Goal: Task Accomplishment & Management: Manage account settings

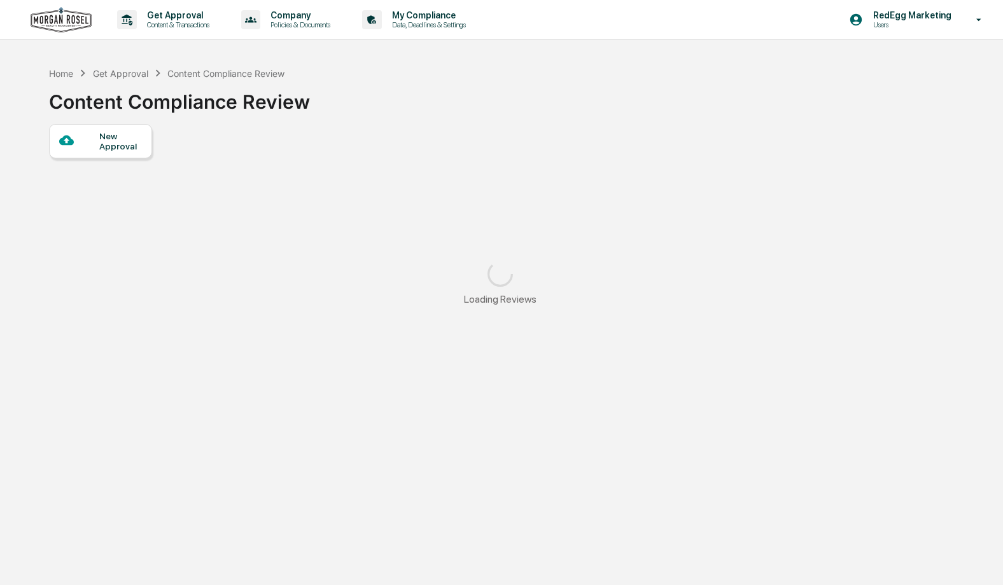
scroll to position [1, 0]
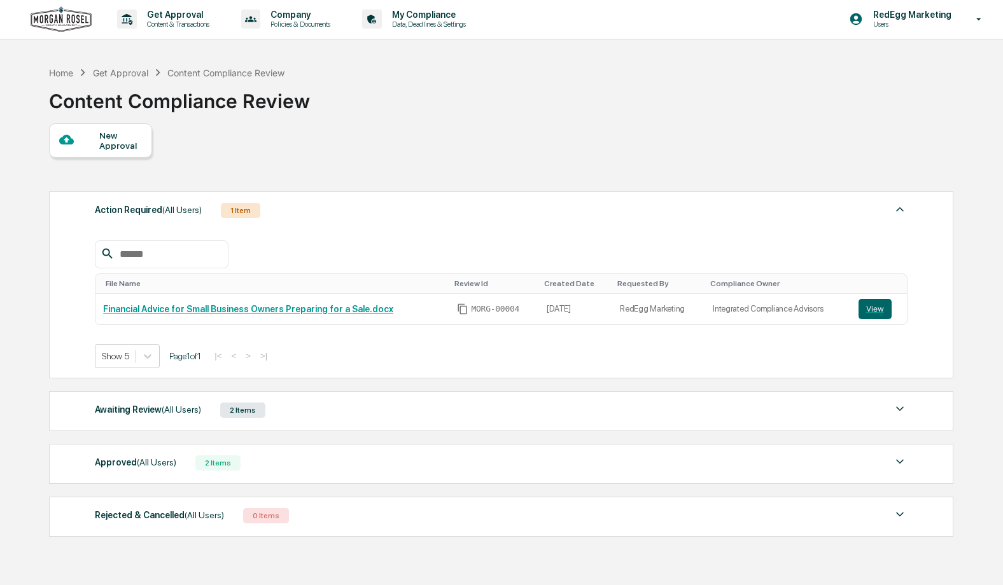
click at [457, 120] on div "Home Get Approval Content Compliance Review Content Compliance Review" at bounding box center [500, 92] width 902 height 64
click at [880, 315] on button "View" at bounding box center [874, 310] width 33 height 20
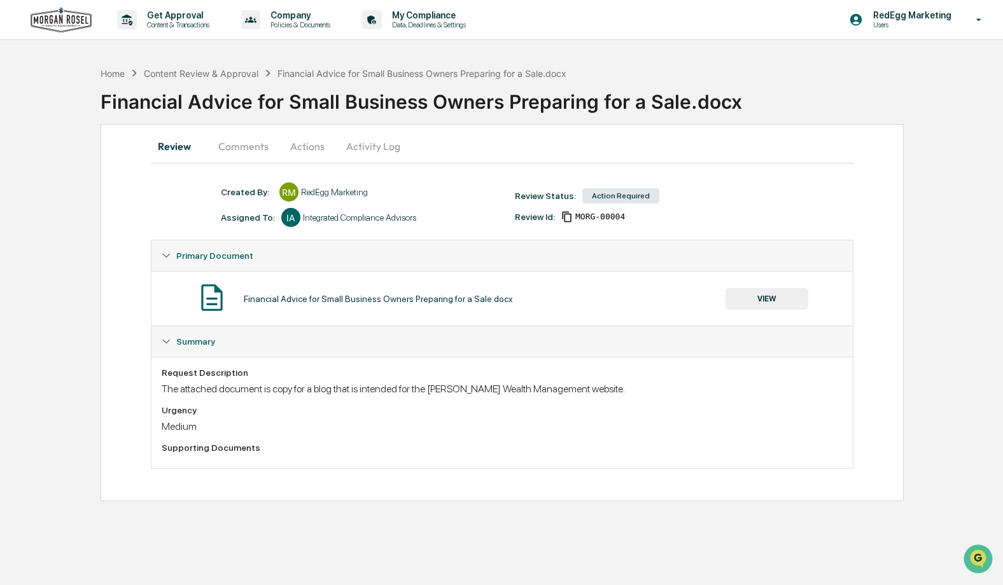
click at [769, 297] on button "VIEW" at bounding box center [766, 299] width 83 height 22
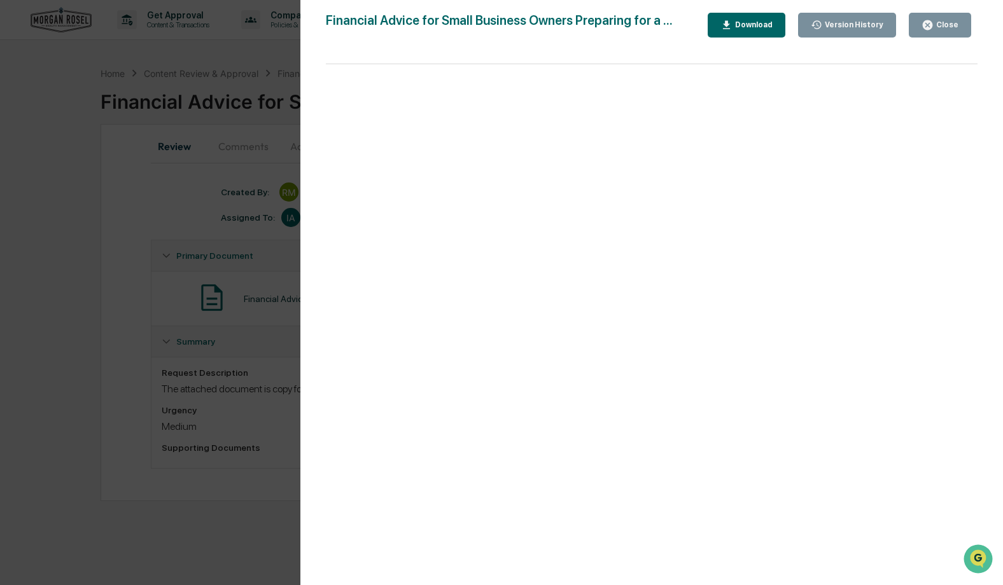
drag, startPoint x: 956, startPoint y: 25, endPoint x: 868, endPoint y: 61, distance: 94.2
click at [955, 25] on div "Close" at bounding box center [945, 24] width 25 height 9
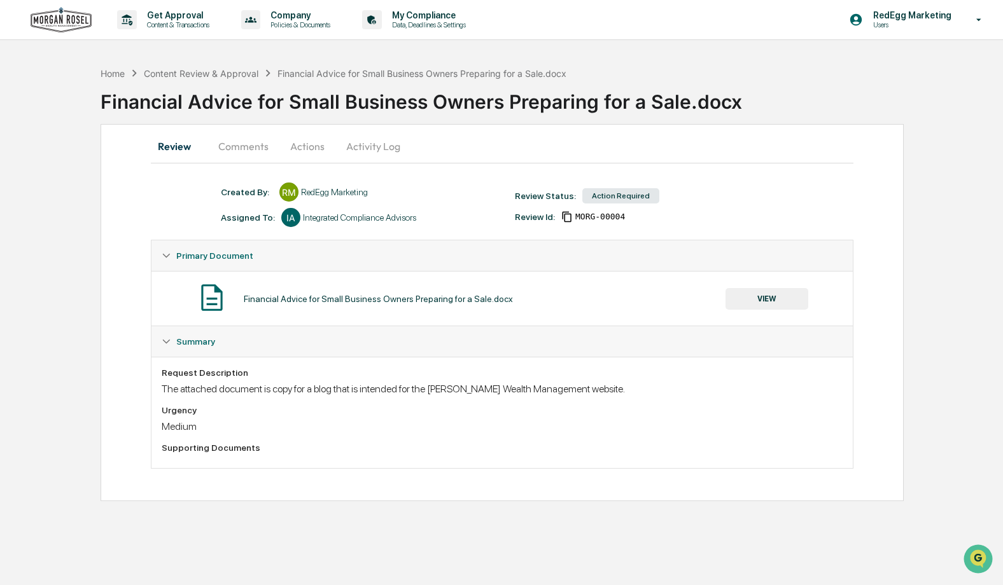
click at [38, 20] on img at bounding box center [61, 20] width 61 height 26
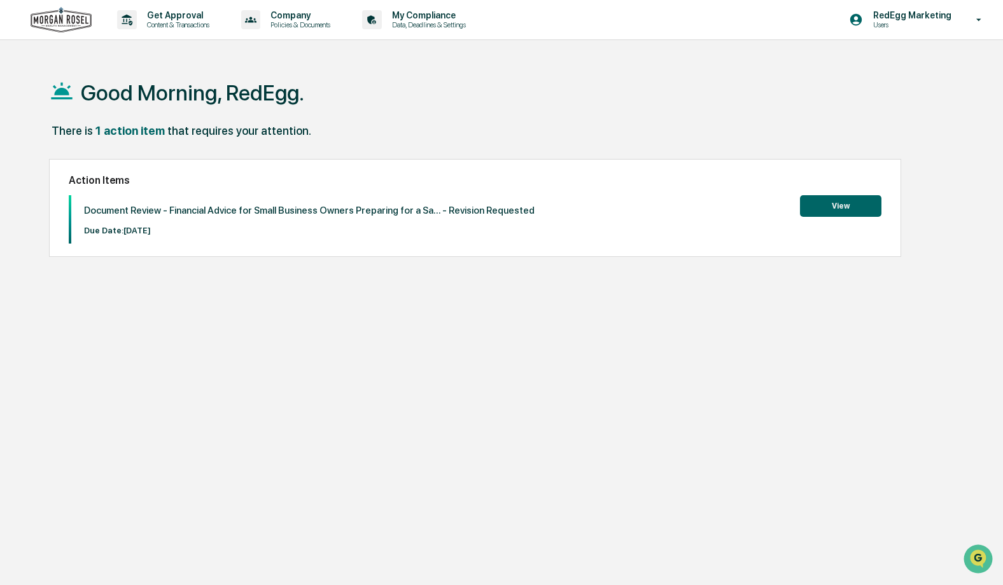
click at [837, 208] on button "View" at bounding box center [840, 206] width 81 height 22
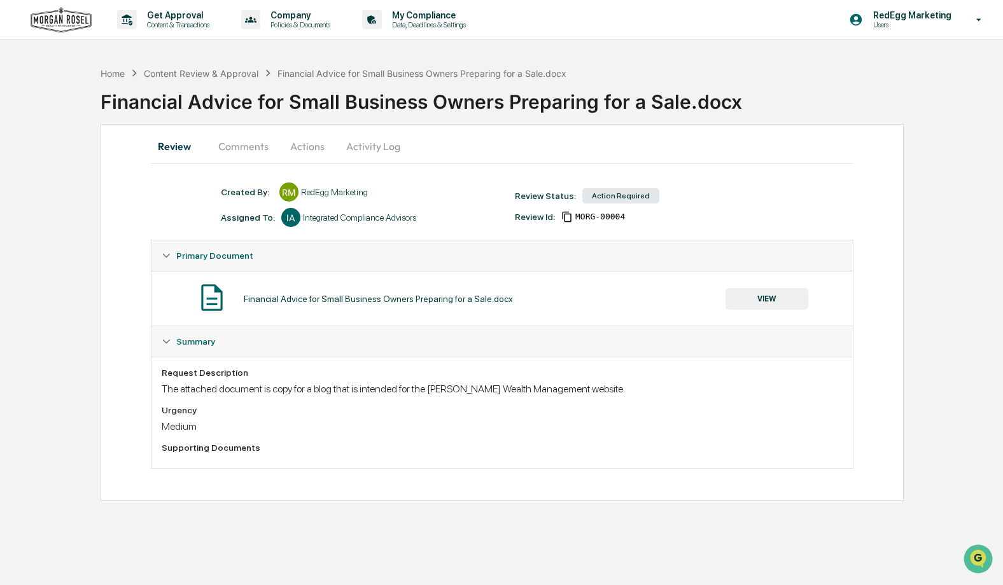
click at [237, 142] on button "Comments" at bounding box center [243, 146] width 71 height 31
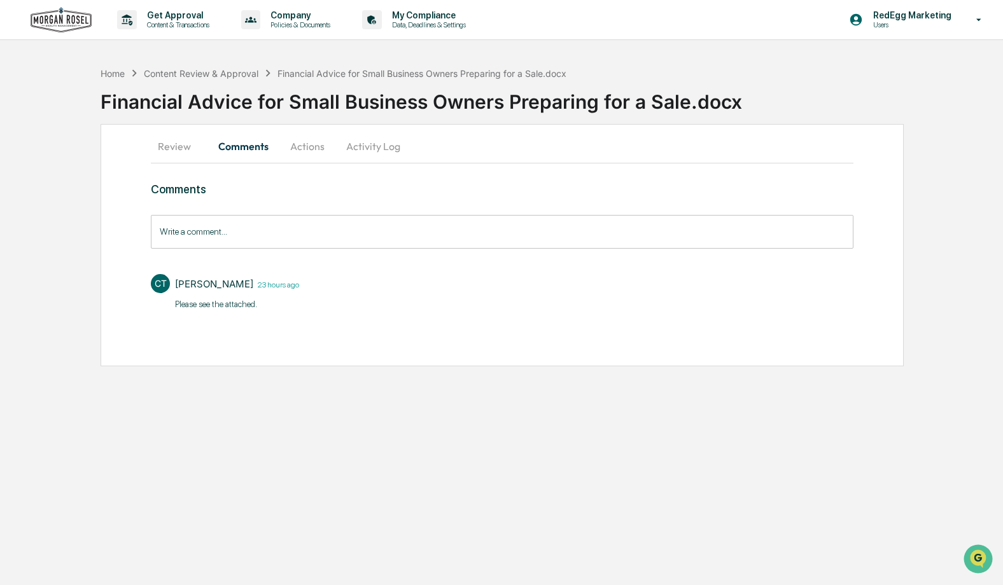
click at [315, 150] on button "Actions" at bounding box center [307, 146] width 57 height 31
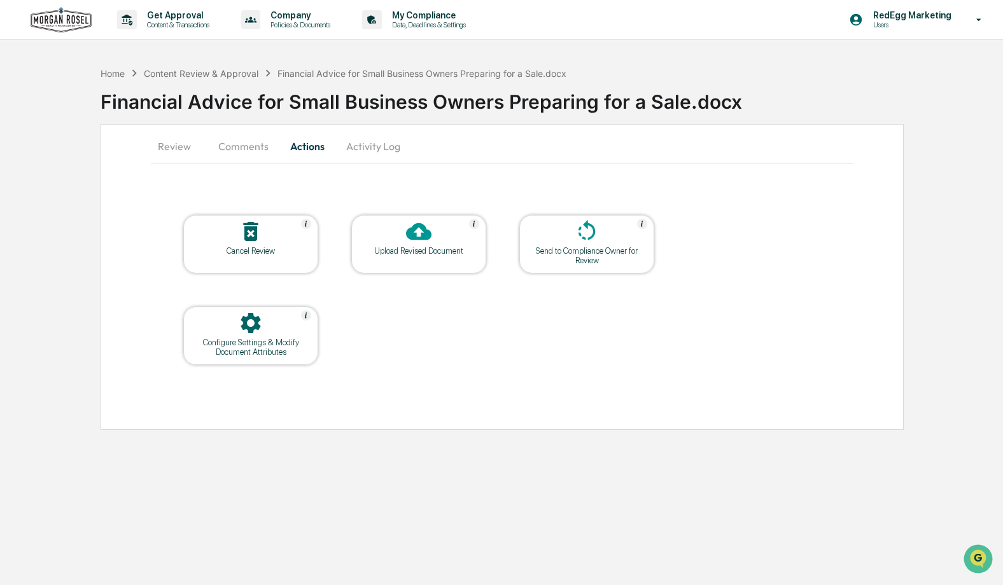
click at [384, 143] on button "Activity Log" at bounding box center [373, 146] width 74 height 31
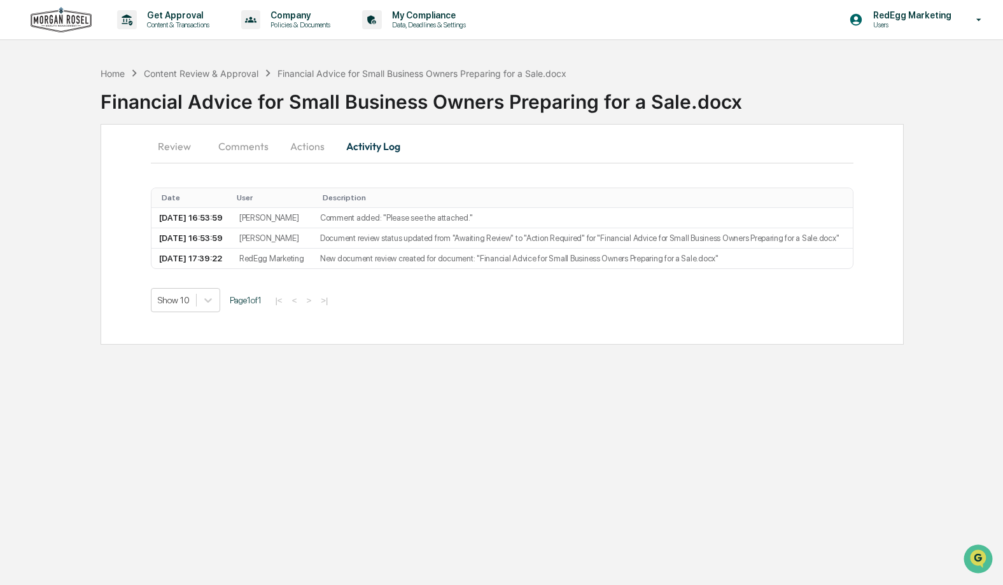
click at [181, 146] on button "Review" at bounding box center [179, 146] width 57 height 31
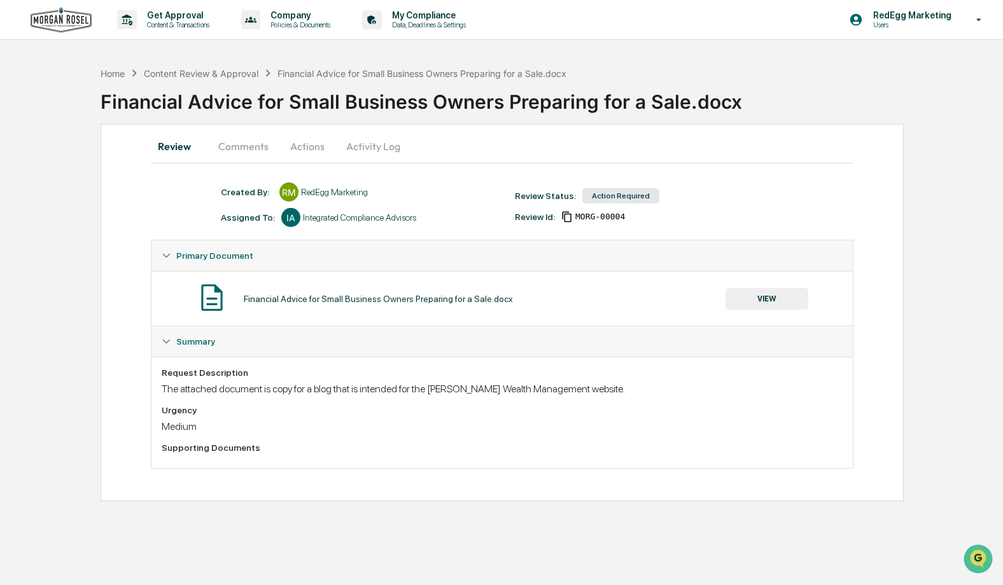
click at [454, 471] on div "Created By: ‎ ‎ RM RedEgg Marketing Assigned To: IA Integrated Compliance Advis…" at bounding box center [502, 339] width 702 height 312
click at [610, 192] on div "Action Required" at bounding box center [620, 195] width 77 height 15
drag, startPoint x: 611, startPoint y: 193, endPoint x: 548, endPoint y: 221, distance: 68.7
click at [610, 194] on div "Action Required" at bounding box center [620, 195] width 77 height 15
drag, startPoint x: 517, startPoint y: 225, endPoint x: 284, endPoint y: 214, distance: 233.1
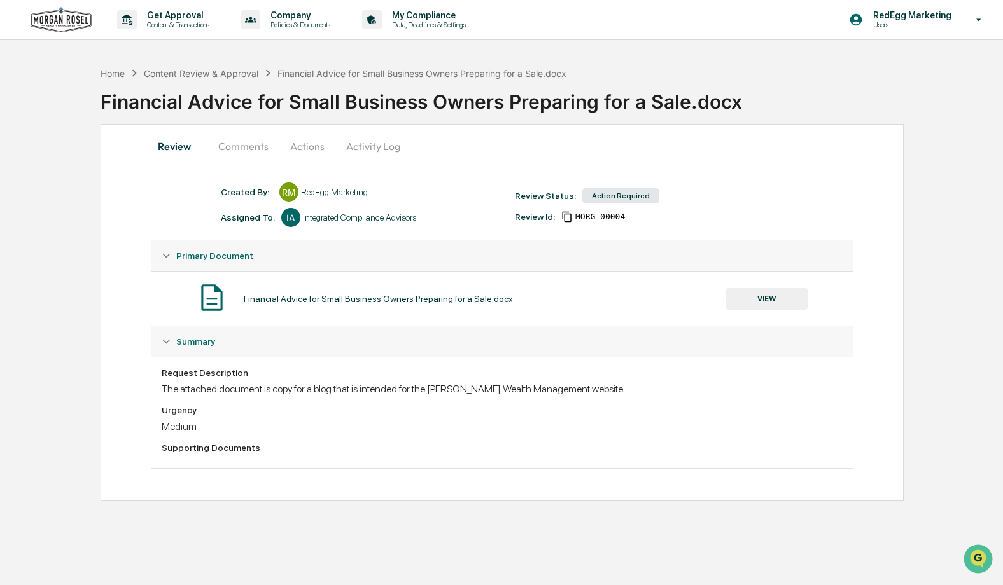
click at [513, 225] on div "Created By: ‎ ‎ RM RedEgg Marketing Assigned To: IA Integrated Compliance Advis…" at bounding box center [507, 205] width 587 height 45
click at [287, 212] on div at bounding box center [290, 217] width 19 height 19
click at [761, 297] on button "VIEW" at bounding box center [766, 299] width 83 height 22
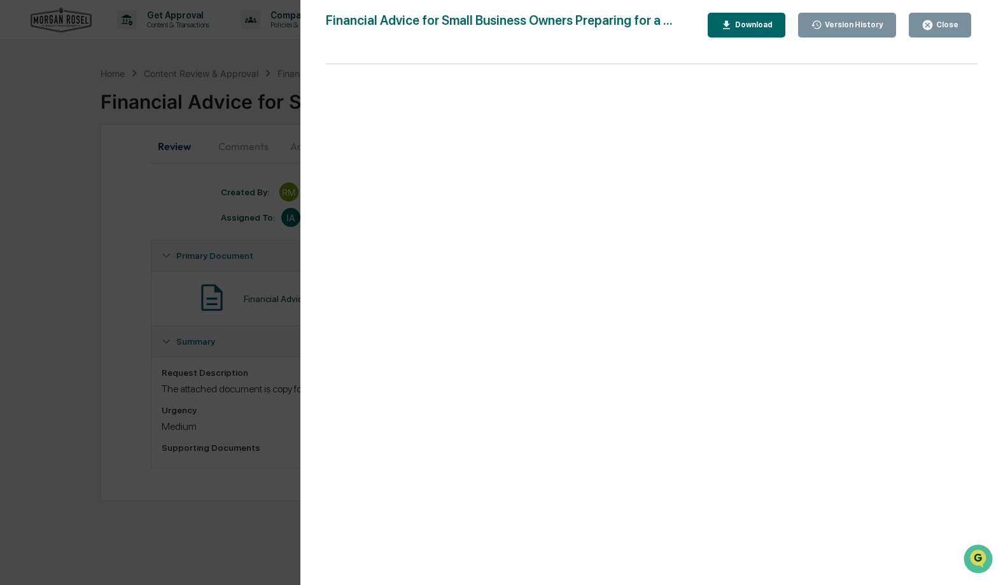
click at [752, 24] on div "Download" at bounding box center [752, 24] width 40 height 9
click at [945, 27] on div "Close" at bounding box center [945, 24] width 25 height 9
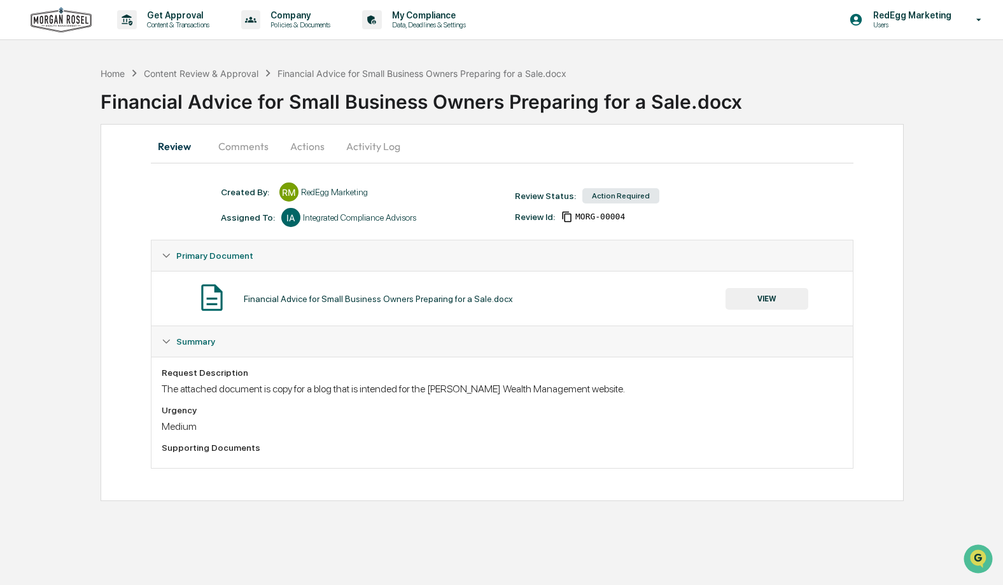
click at [241, 159] on button "Comments" at bounding box center [243, 146] width 71 height 31
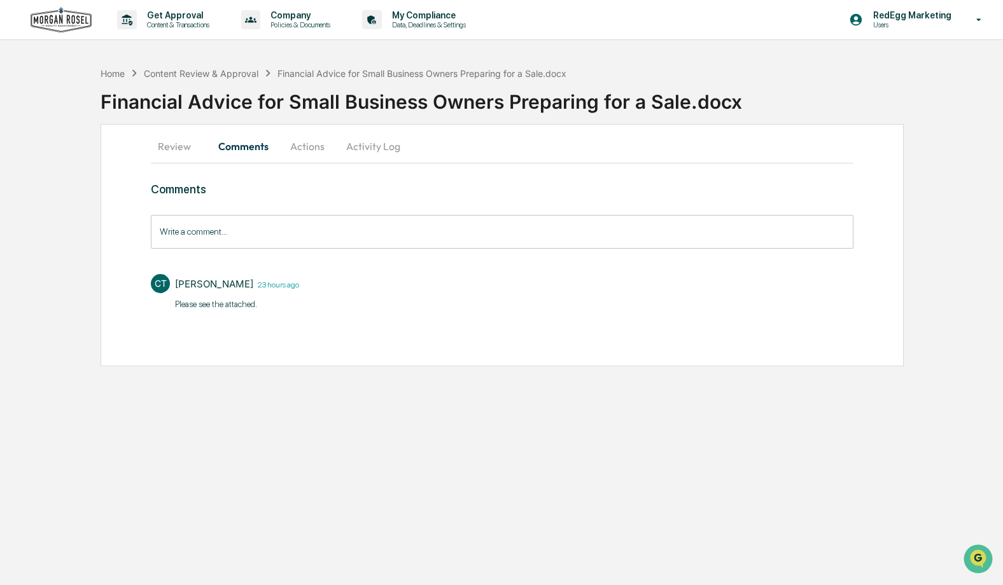
drag, startPoint x: 211, startPoint y: 282, endPoint x: 287, endPoint y: 288, distance: 76.6
click at [214, 283] on div "Catherine Teichert" at bounding box center [214, 284] width 78 height 12
drag, startPoint x: 289, startPoint y: 288, endPoint x: 236, endPoint y: 307, distance: 56.8
click at [289, 288] on time "23 hours ago" at bounding box center [276, 284] width 46 height 11
click at [228, 304] on p "​Please see the attached." at bounding box center [237, 304] width 124 height 13
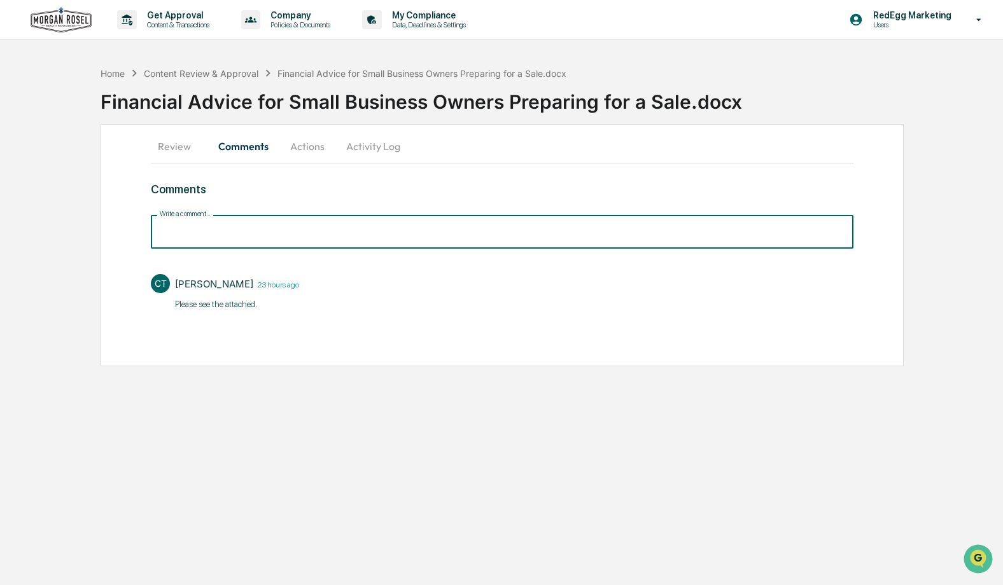
click at [196, 228] on input "Write a comment..." at bounding box center [502, 232] width 702 height 34
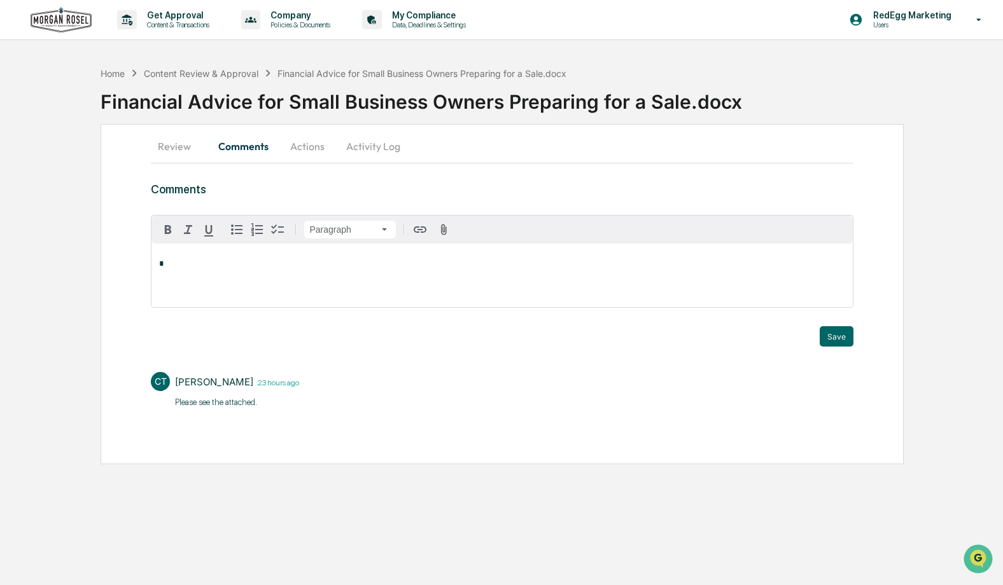
click at [408, 373] on div "CT [PERSON_NAME] 23 hours ago ​Please see the attached." at bounding box center [502, 389] width 702 height 47
click at [414, 373] on div "CT [PERSON_NAME] 23 hours ago ​Please see the attached." at bounding box center [502, 389] width 702 height 47
click at [310, 148] on button "Actions" at bounding box center [307, 146] width 57 height 31
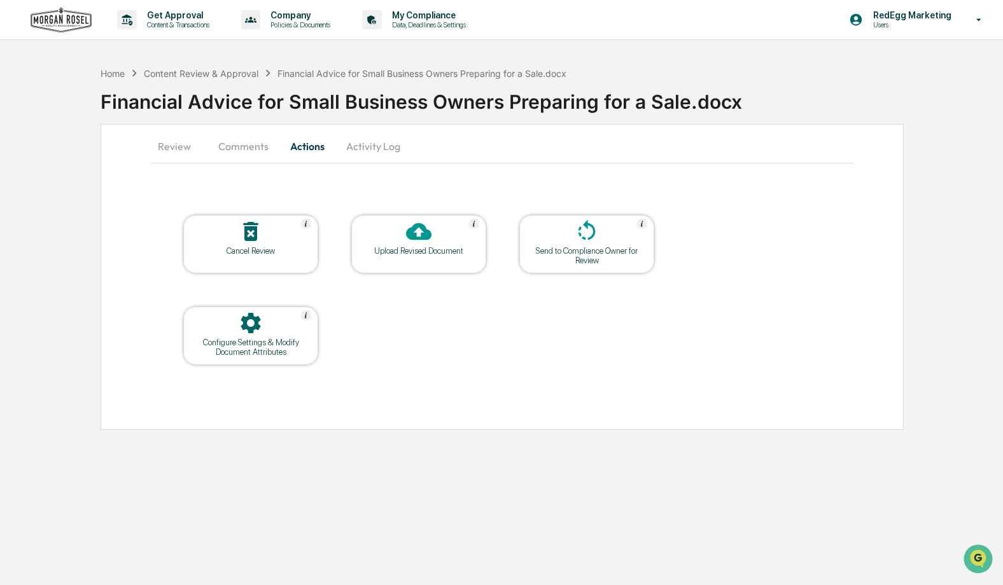
click at [263, 353] on div "Configure Settings & Modify Document Attributes" at bounding box center [250, 347] width 115 height 19
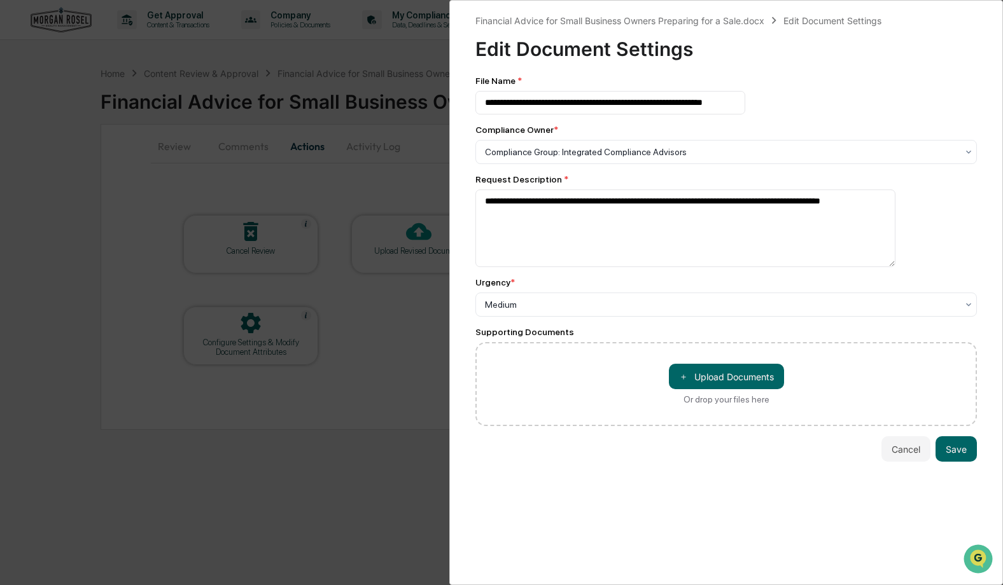
drag, startPoint x: 900, startPoint y: 449, endPoint x: 891, endPoint y: 449, distance: 8.9
click at [899, 450] on button "Cancel" at bounding box center [905, 448] width 49 height 25
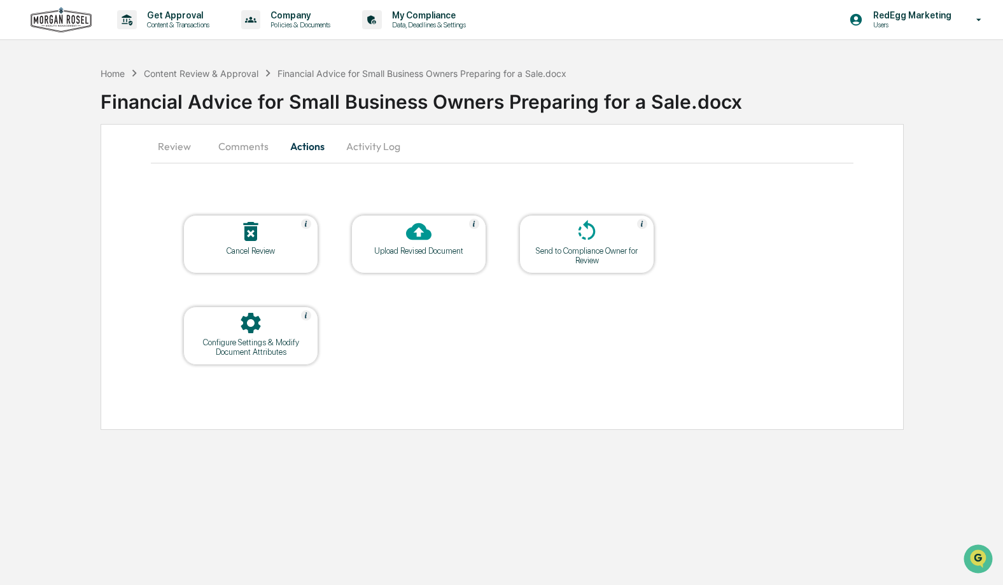
click at [359, 141] on button "Activity Log" at bounding box center [373, 146] width 74 height 31
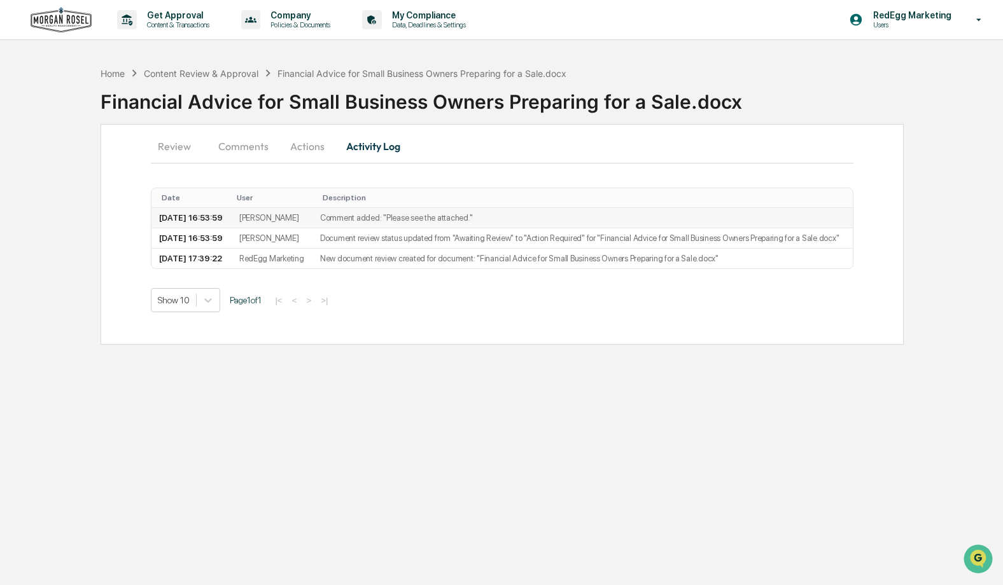
click at [223, 215] on td "2025-09-21 16:53:59" at bounding box center [191, 218] width 80 height 20
drag, startPoint x: 435, startPoint y: 253, endPoint x: 380, endPoint y: 244, distance: 55.5
click at [435, 249] on td "Document review status updated from "Awaiting Review" to "Action Required" for …" at bounding box center [582, 238] width 540 height 20
click at [349, 223] on td "Comment added: "​Please see the attached."" at bounding box center [582, 218] width 540 height 20
drag, startPoint x: 349, startPoint y: 223, endPoint x: 359, endPoint y: 249, distance: 27.8
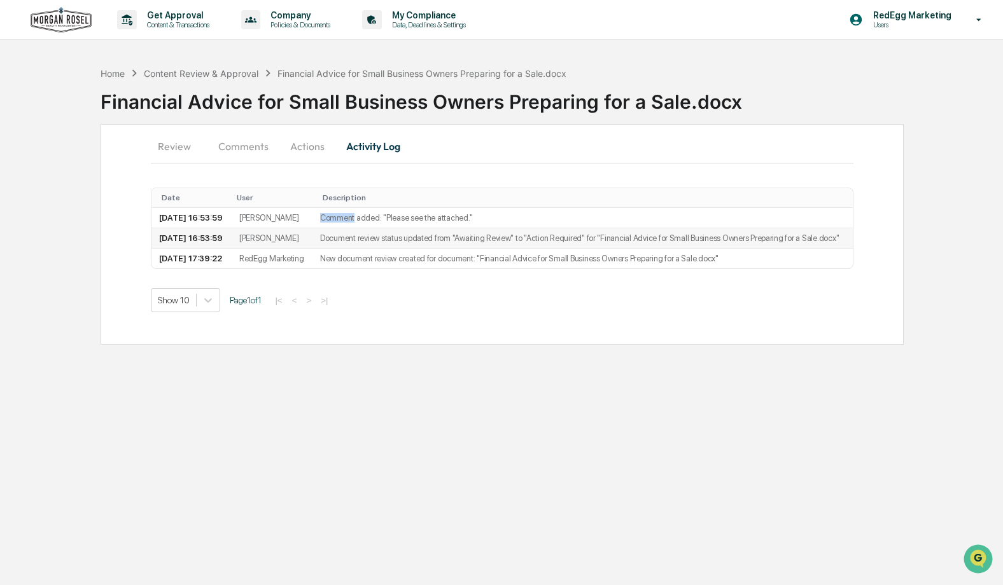
click at [349, 224] on td "Comment added: "​Please see the attached."" at bounding box center [582, 218] width 540 height 20
drag, startPoint x: 366, startPoint y: 263, endPoint x: 379, endPoint y: 293, distance: 32.5
click at [366, 249] on td "Document review status updated from "Awaiting Review" to "Action Required" for …" at bounding box center [582, 238] width 540 height 20
click at [378, 268] on td "New document review created for document: "Financial Advice for Small Business …" at bounding box center [582, 259] width 540 height 20
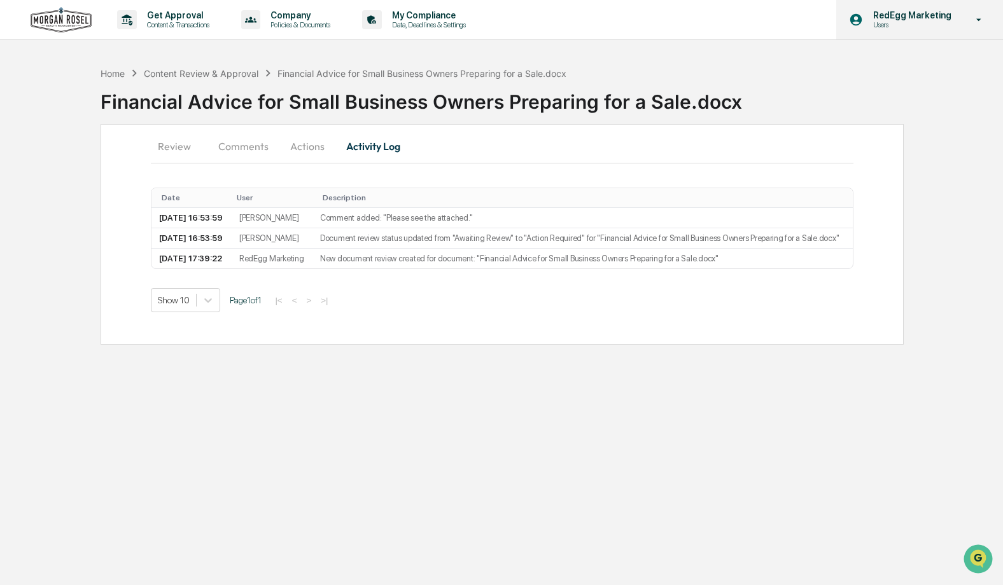
click at [956, 18] on p "RedEgg Marketing" at bounding box center [910, 15] width 95 height 10
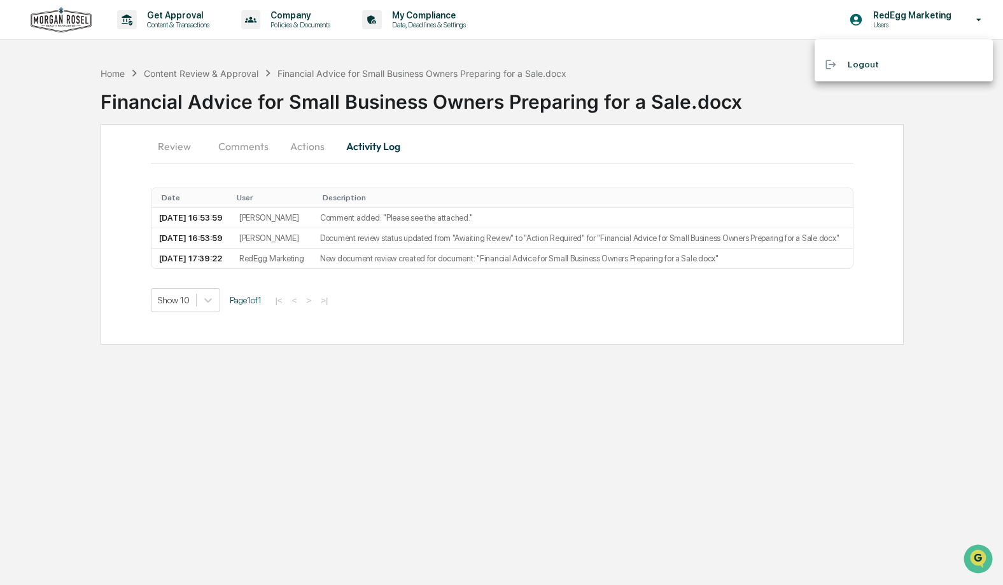
drag, startPoint x: 314, startPoint y: 58, endPoint x: 71, endPoint y: 10, distance: 248.3
click at [309, 57] on div at bounding box center [501, 292] width 1003 height 585
click at [62, 23] on img at bounding box center [61, 20] width 61 height 26
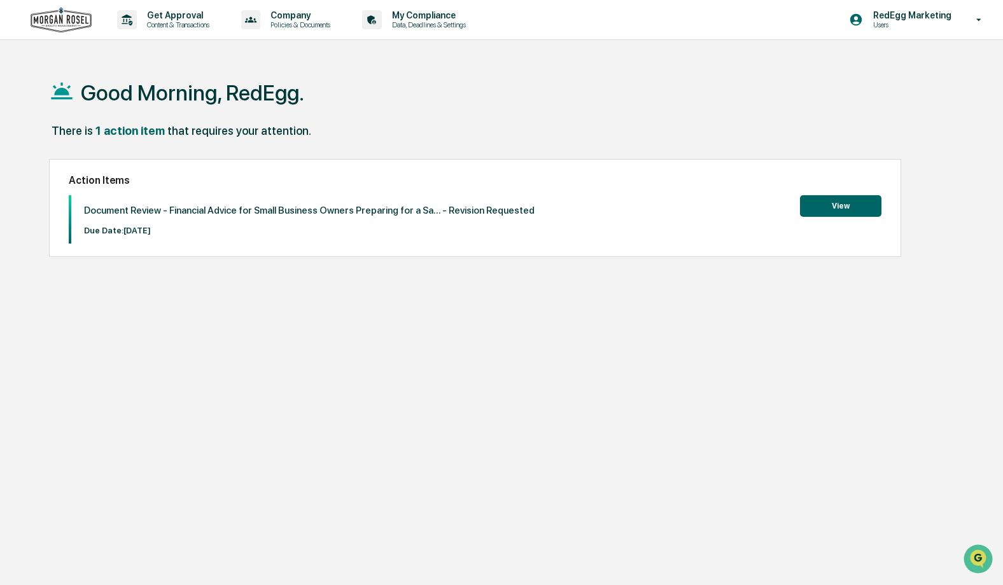
click at [132, 132] on div "1 action item" at bounding box center [129, 130] width 69 height 13
drag, startPoint x: 118, startPoint y: 241, endPoint x: 97, endPoint y: 232, distance: 23.4
click at [118, 241] on div "Document Review - Financial Advice for Small Business Owners Preparing for a Sa…" at bounding box center [302, 219] width 463 height 48
click at [95, 232] on p "Due Date: 2025-09-24" at bounding box center [309, 231] width 450 height 10
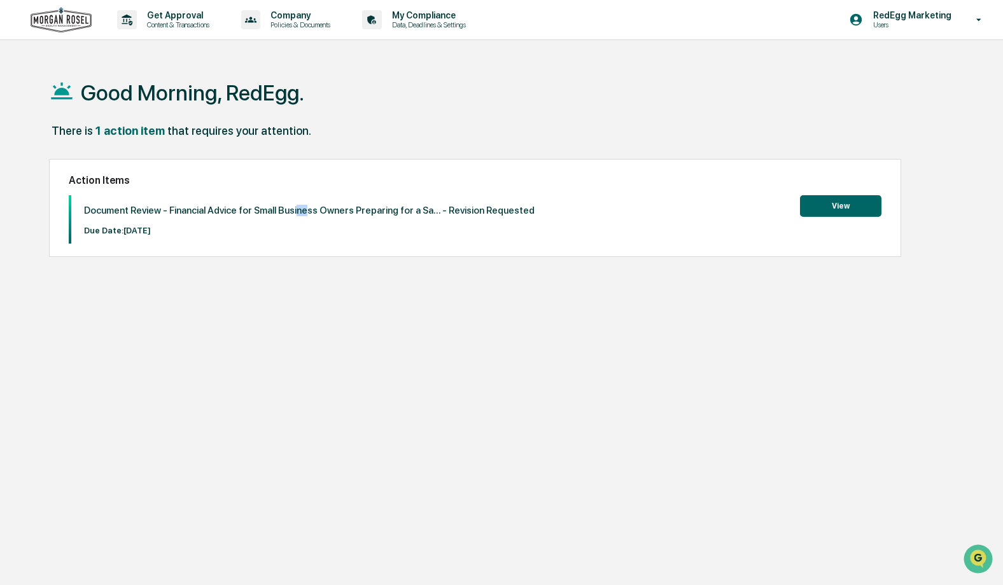
drag, startPoint x: 308, startPoint y: 205, endPoint x: 381, endPoint y: 209, distance: 73.3
click at [318, 206] on p "Document Review - Financial Advice for Small Business Owners Preparing for a Sa…" at bounding box center [309, 210] width 450 height 11
drag, startPoint x: 517, startPoint y: 216, endPoint x: 349, endPoint y: 214, distance: 167.3
click at [517, 216] on div "Document Review - Financial Advice for Small Business Owners Preparing for a Sa…" at bounding box center [302, 219] width 463 height 48
drag, startPoint x: 262, startPoint y: 209, endPoint x: 166, endPoint y: 209, distance: 96.1
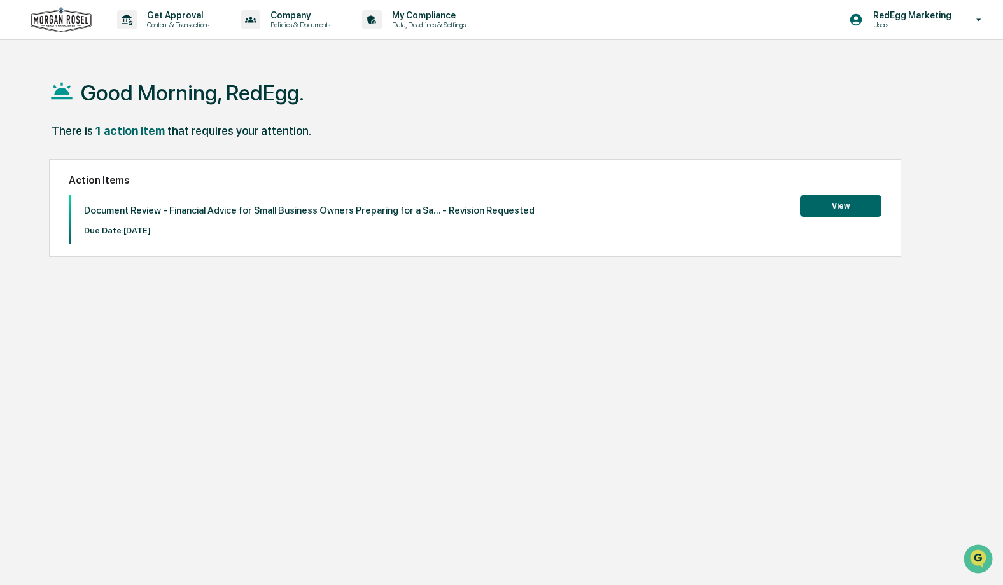
click at [261, 209] on p "Document Review - Financial Advice for Small Business Owners Preparing for a Sa…" at bounding box center [309, 210] width 450 height 11
click at [162, 206] on p "Document Review - Financial Advice for Small Business Owners Preparing for a Sa…" at bounding box center [309, 210] width 450 height 11
click at [183, 22] on p "Content & Transactions" at bounding box center [176, 24] width 79 height 9
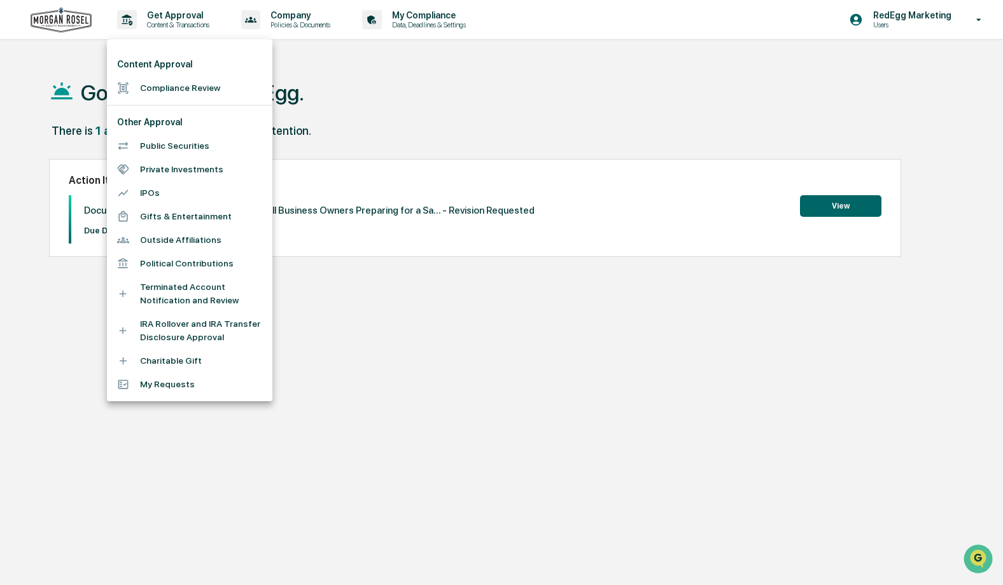
drag, startPoint x: 199, startPoint y: 340, endPoint x: 634, endPoint y: 315, distance: 435.9
click at [634, 315] on div "Content Approval Compliance Review Other Approval Public Securities Private Inv…" at bounding box center [501, 292] width 1003 height 585
click at [386, 94] on div at bounding box center [501, 292] width 1003 height 585
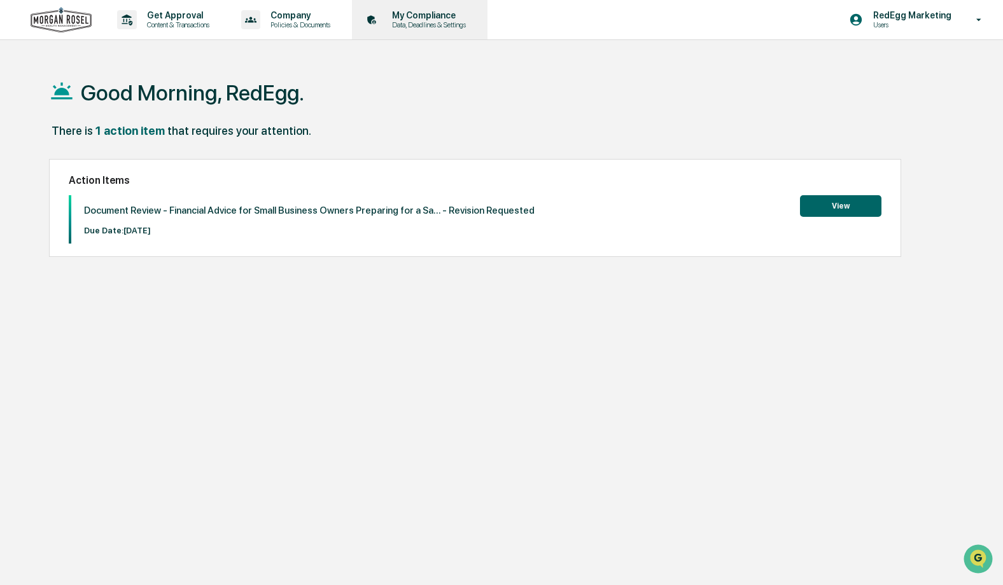
click at [452, 21] on p "Data, Deadlines & Settings" at bounding box center [427, 24] width 90 height 9
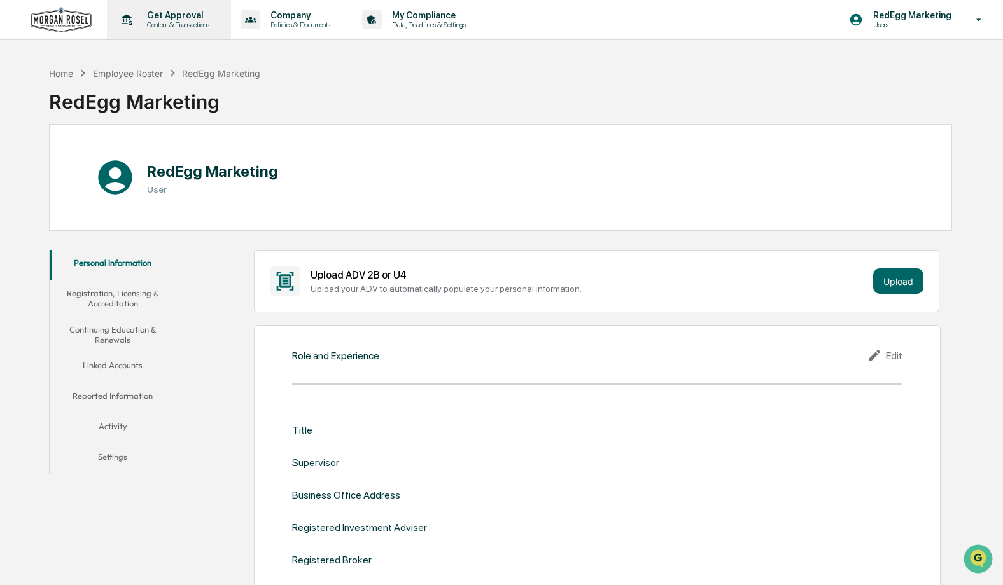
click at [148, 25] on p "Content & Transactions" at bounding box center [176, 24] width 79 height 9
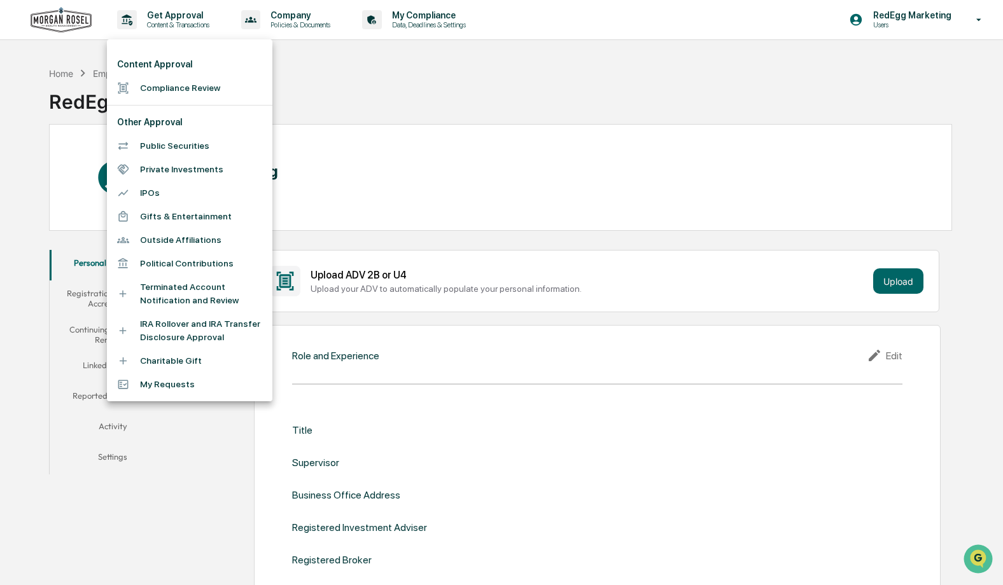
click at [167, 90] on li "Compliance Review" at bounding box center [189, 88] width 165 height 24
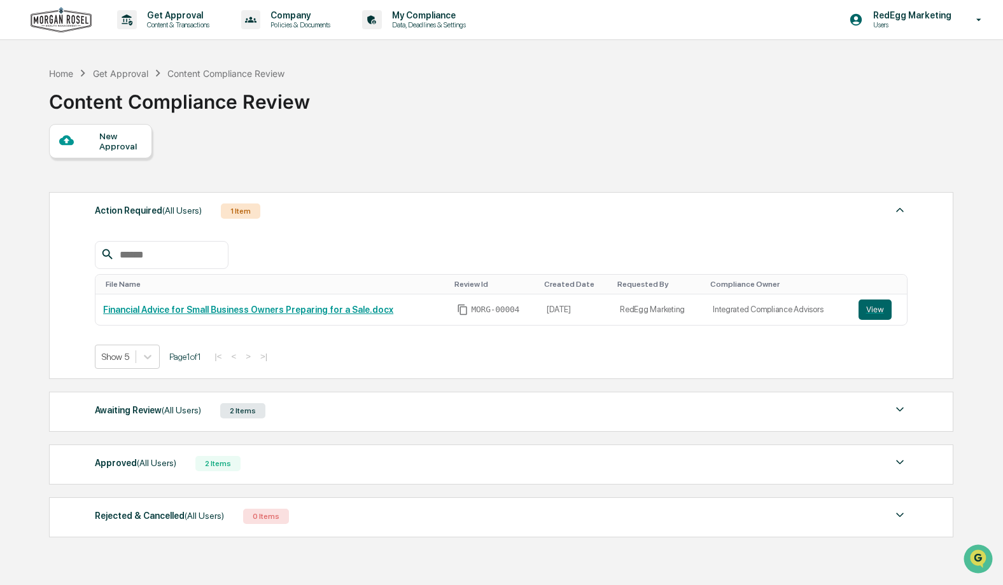
scroll to position [60, 0]
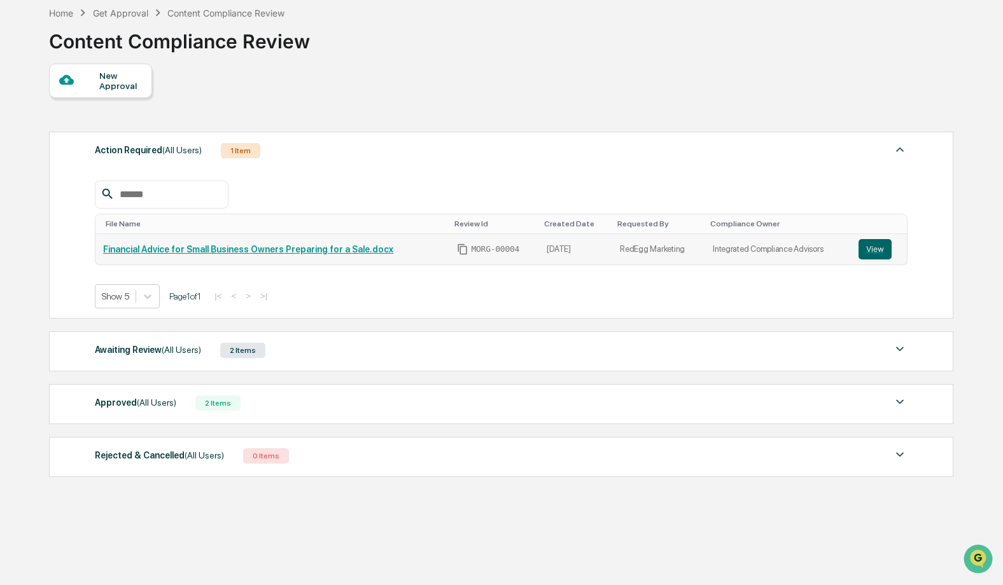
click at [321, 254] on link "Financial Advice for Small Business Owners Preparing for a Sale.docx" at bounding box center [248, 249] width 290 height 10
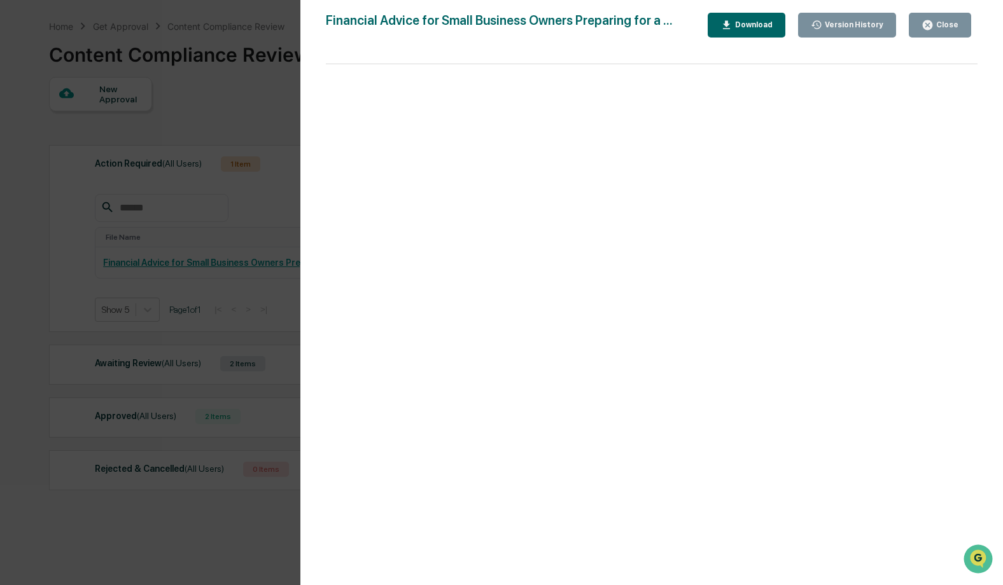
scroll to position [46, 0]
click at [937, 25] on div "Close" at bounding box center [945, 24] width 25 height 9
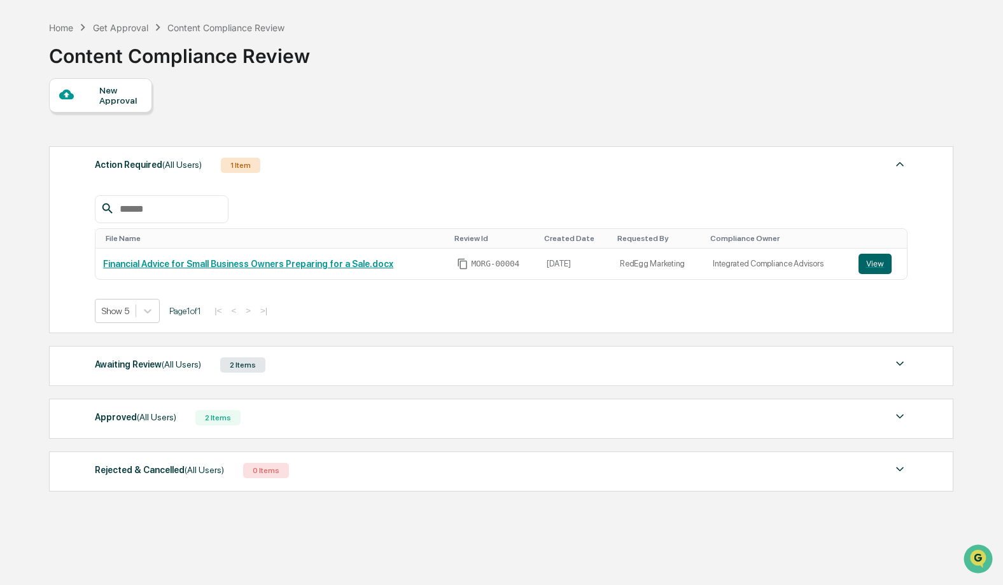
click at [277, 381] on div "Awaiting Review (All Users) 2 Items File Name Review Id Created Date Requested …" at bounding box center [500, 366] width 903 height 40
click at [265, 373] on div "2 Items" at bounding box center [242, 365] width 45 height 15
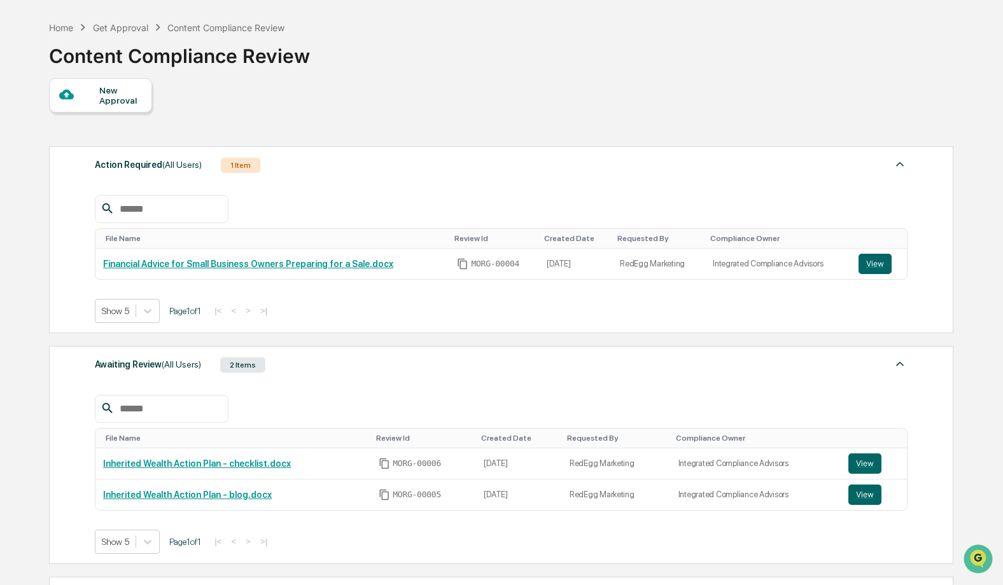
scroll to position [60, 0]
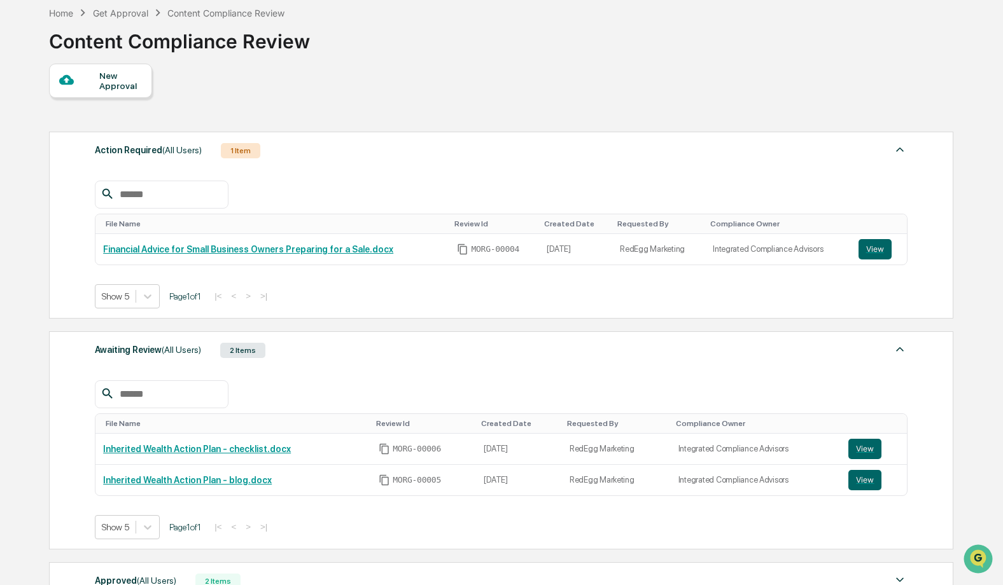
click at [248, 158] on div "1 Item" at bounding box center [240, 150] width 39 height 15
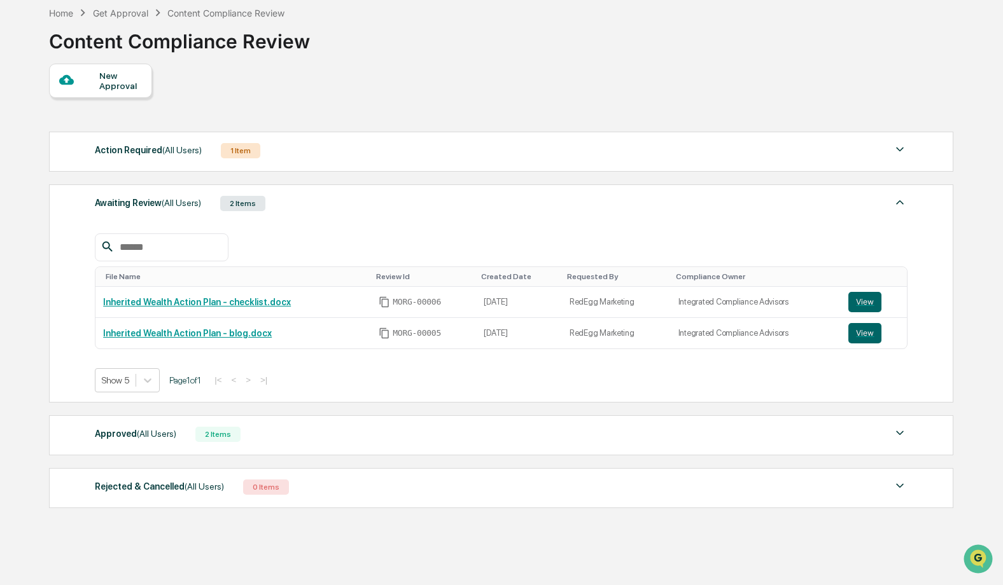
click at [248, 158] on div "1 Item" at bounding box center [240, 150] width 39 height 15
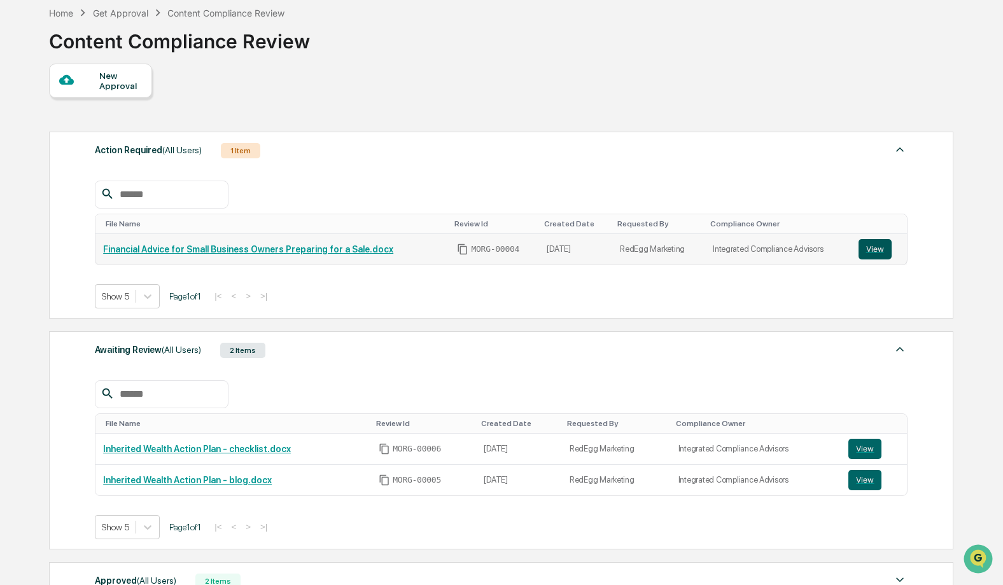
click at [878, 258] on button "View" at bounding box center [874, 249] width 33 height 20
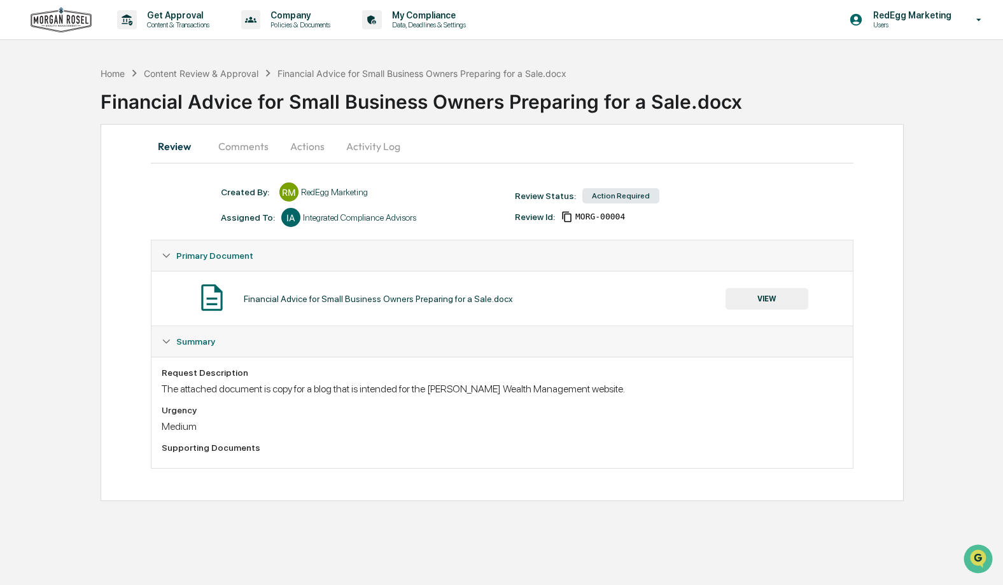
click at [626, 202] on div "Action Required" at bounding box center [620, 195] width 77 height 15
click at [243, 150] on button "Comments" at bounding box center [243, 146] width 71 height 31
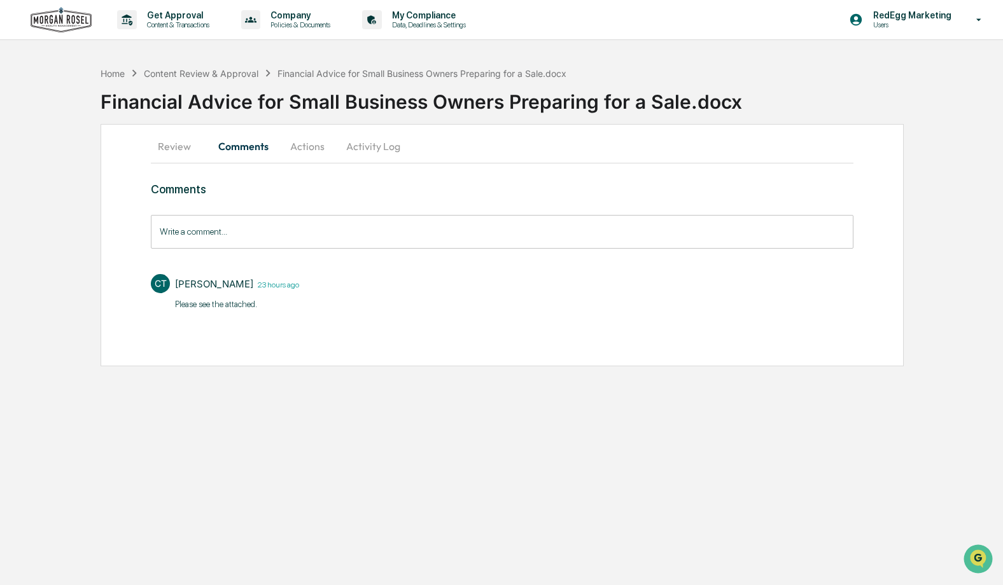
click at [212, 293] on div "[PERSON_NAME] 23 hours ago" at bounding box center [237, 284] width 124 height 20
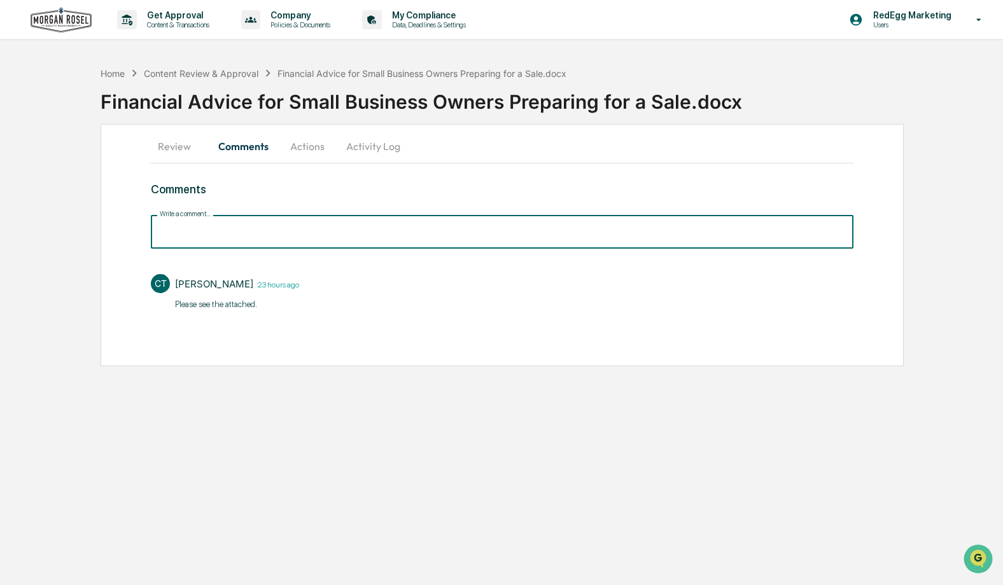
click at [211, 234] on input "Write a comment..." at bounding box center [502, 232] width 702 height 34
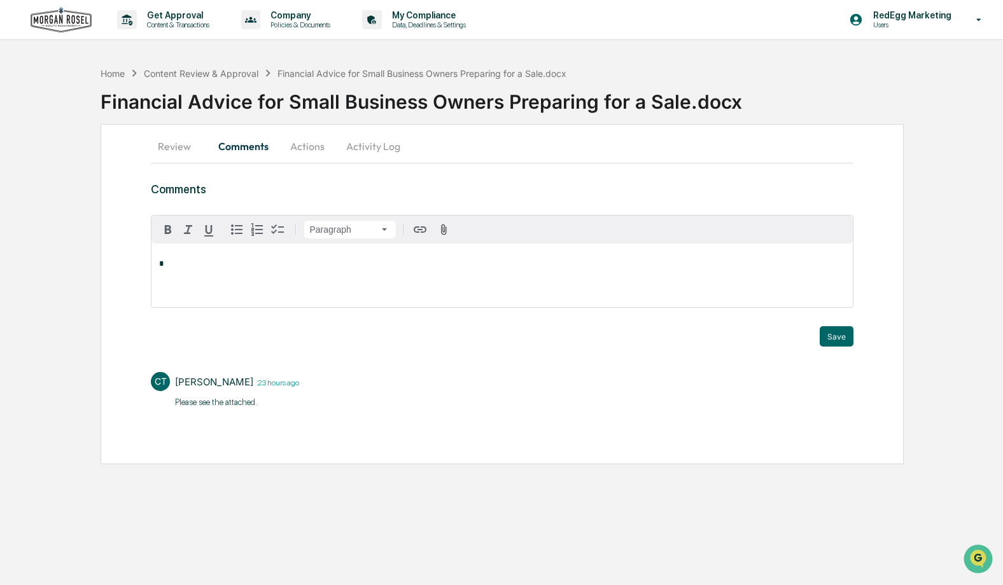
drag, startPoint x: 211, startPoint y: 234, endPoint x: 201, endPoint y: 284, distance: 51.8
click at [201, 284] on div "*" at bounding box center [501, 276] width 701 height 64
drag, startPoint x: 688, startPoint y: 390, endPoint x: 692, endPoint y: 381, distance: 9.7
click at [688, 390] on div "CT [PERSON_NAME] 23 hours ago ​Please see the attached." at bounding box center [502, 389] width 702 height 47
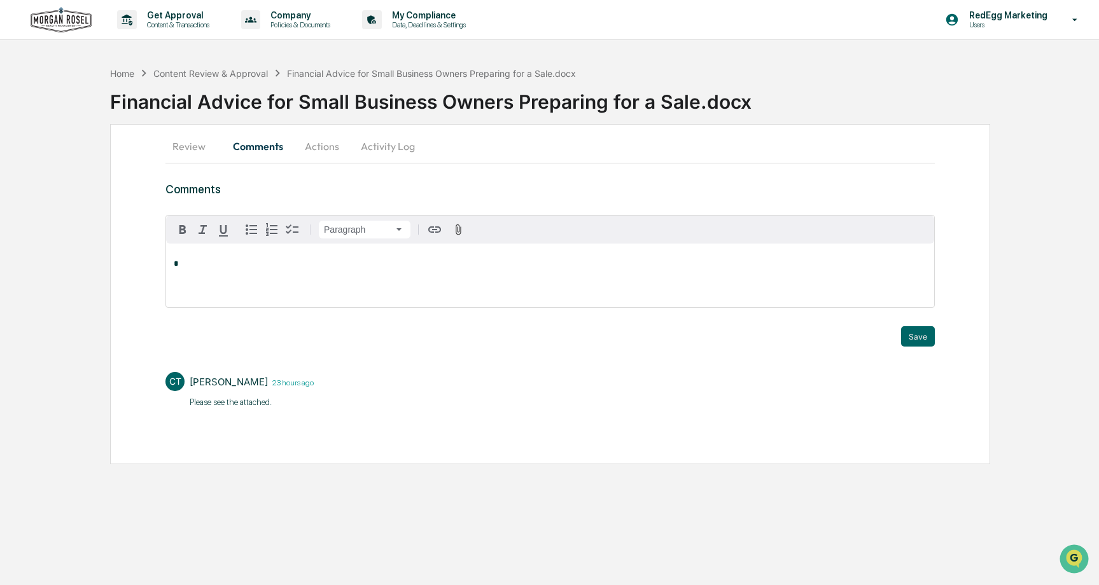
drag, startPoint x: 403, startPoint y: 406, endPoint x: 402, endPoint y: 394, distance: 11.5
click at [403, 402] on div "CT [PERSON_NAME] 23 hours ago ​Please see the attached." at bounding box center [549, 389] width 769 height 47
click at [172, 24] on p "Content & Transactions" at bounding box center [176, 24] width 79 height 9
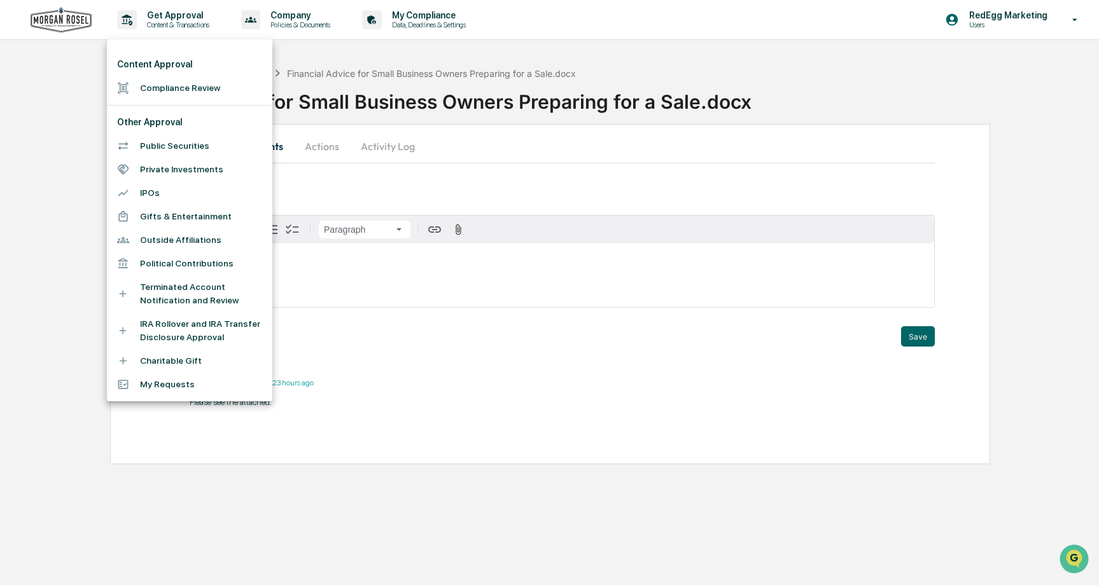
click at [163, 389] on li "My Requests" at bounding box center [189, 385] width 165 height 24
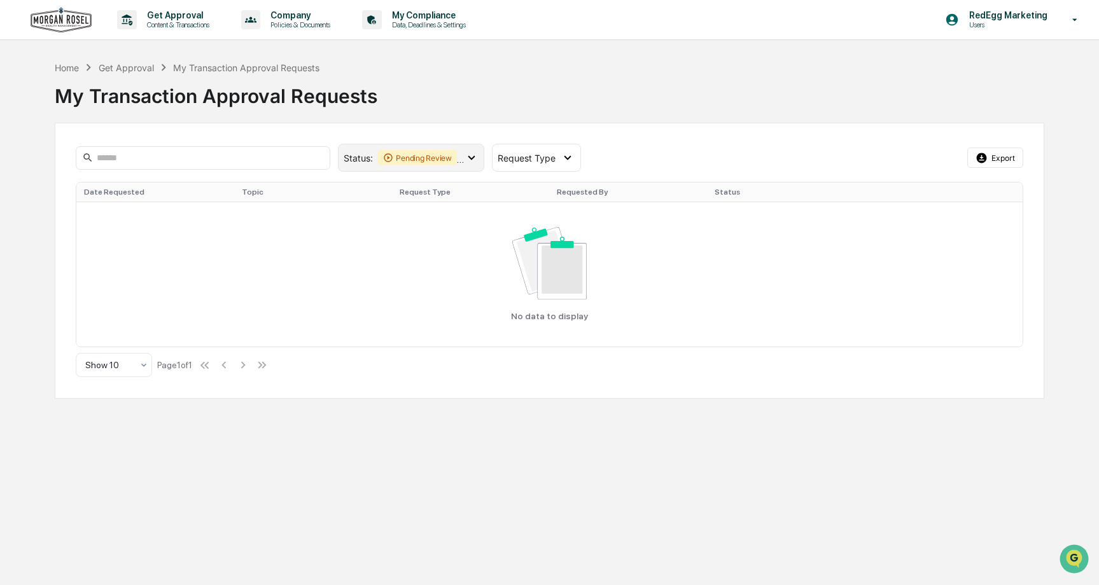
click at [417, 152] on div "Pending Review" at bounding box center [417, 157] width 79 height 15
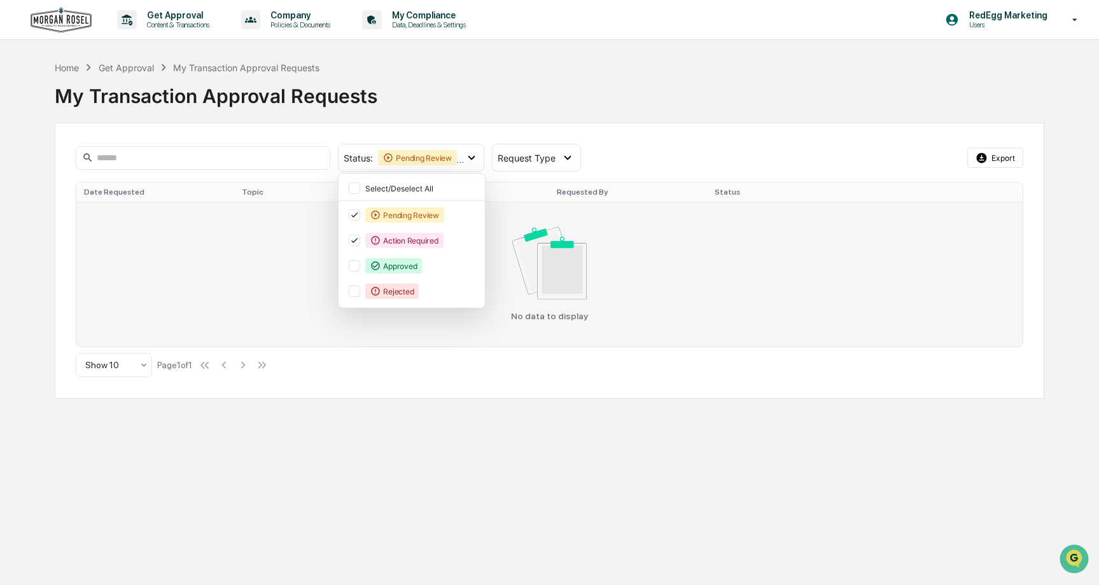
click at [112, 284] on div "No data to display" at bounding box center [549, 274] width 930 height 94
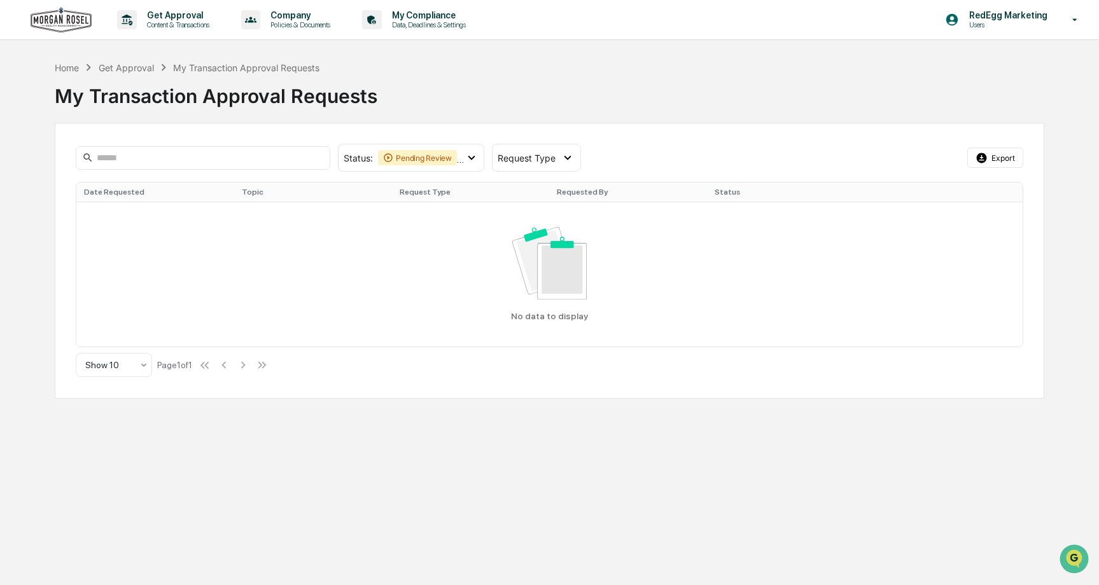
click at [59, 19] on img at bounding box center [61, 20] width 61 height 26
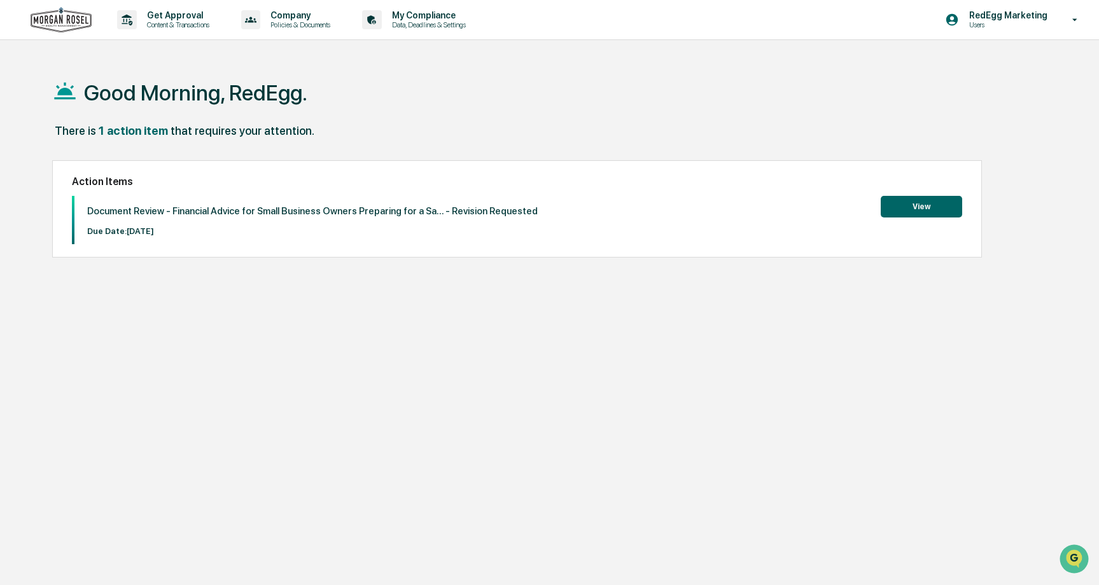
click at [519, 214] on p "Document Review - Financial Advice for Small Business Owners Preparing for a Sa…" at bounding box center [312, 211] width 450 height 11
click at [917, 207] on button "View" at bounding box center [921, 207] width 81 height 22
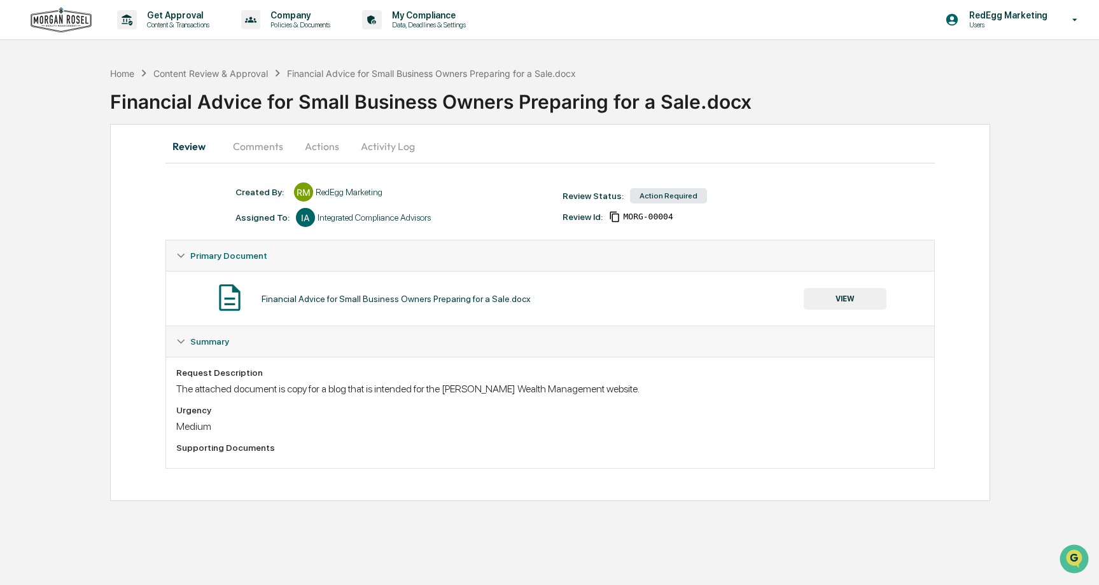
click at [366, 149] on button "Activity Log" at bounding box center [388, 146] width 74 height 31
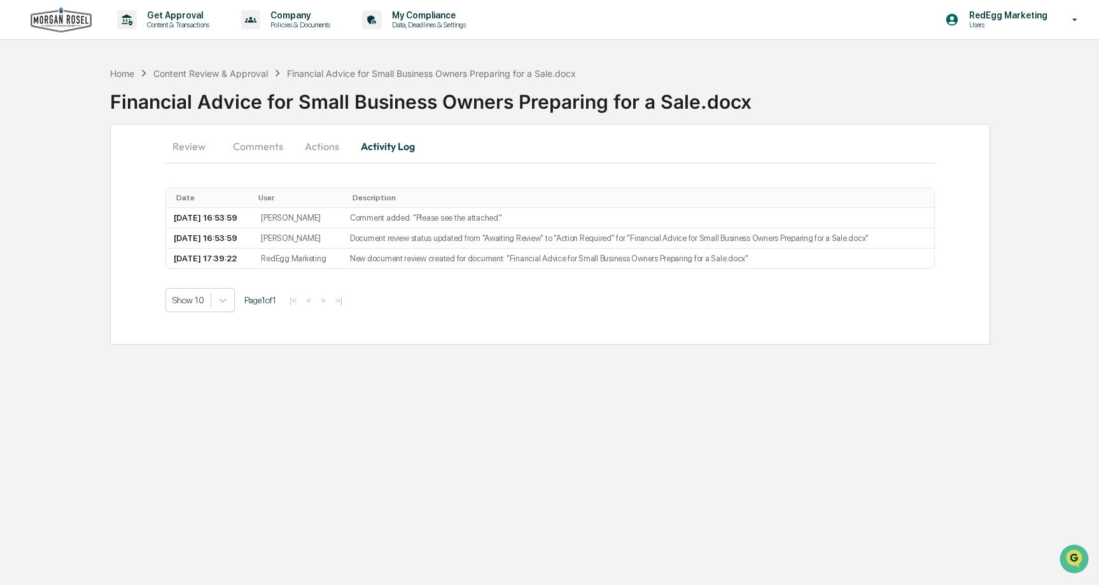
click at [324, 152] on button "Actions" at bounding box center [321, 146] width 57 height 31
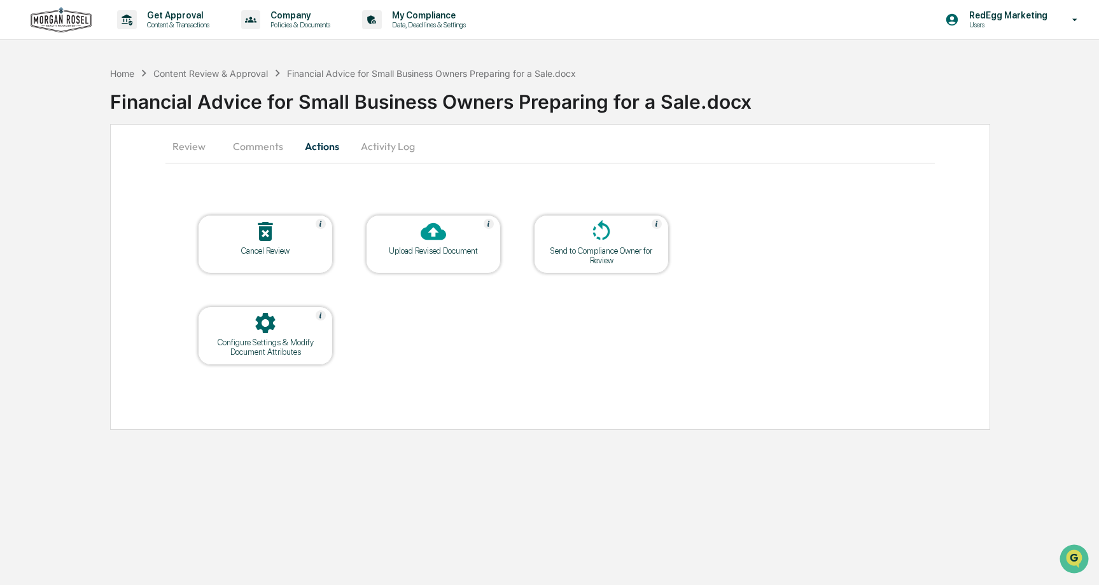
click at [197, 146] on button "Review" at bounding box center [193, 146] width 57 height 31
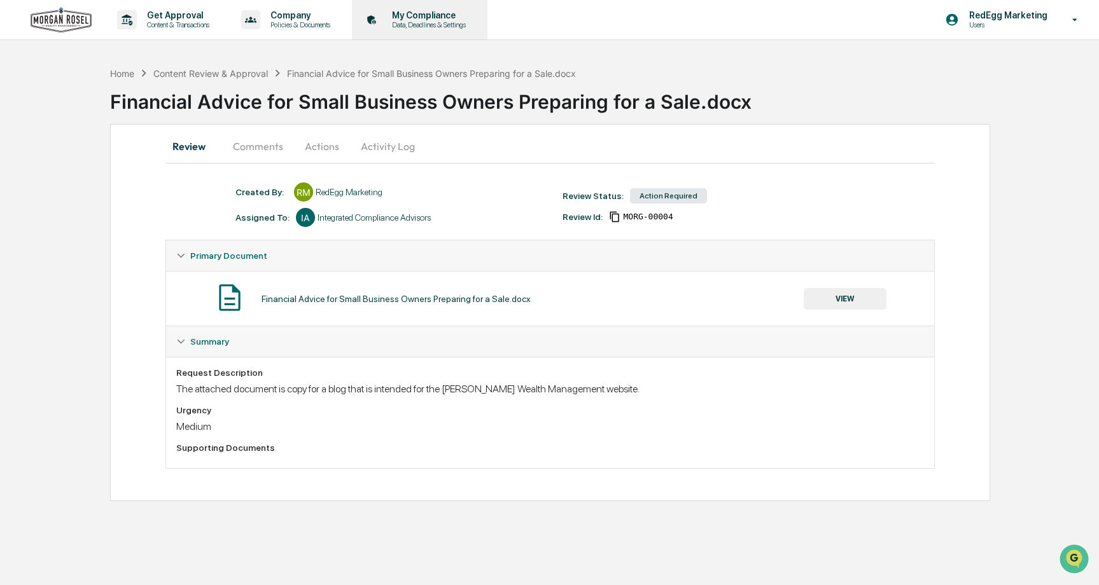
click at [421, 15] on p "My Compliance" at bounding box center [427, 15] width 90 height 10
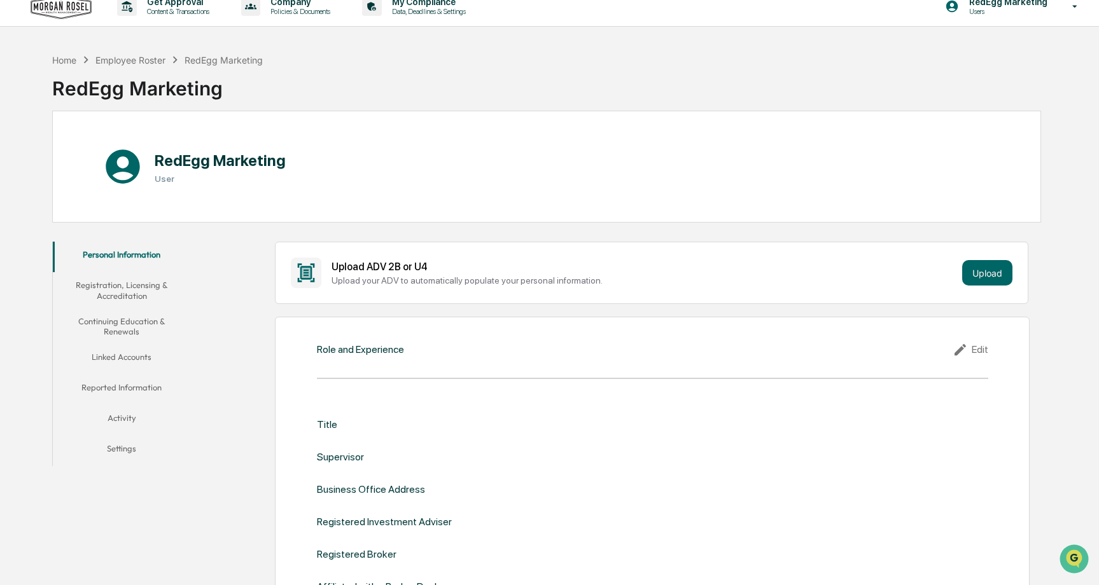
scroll to position [17, 0]
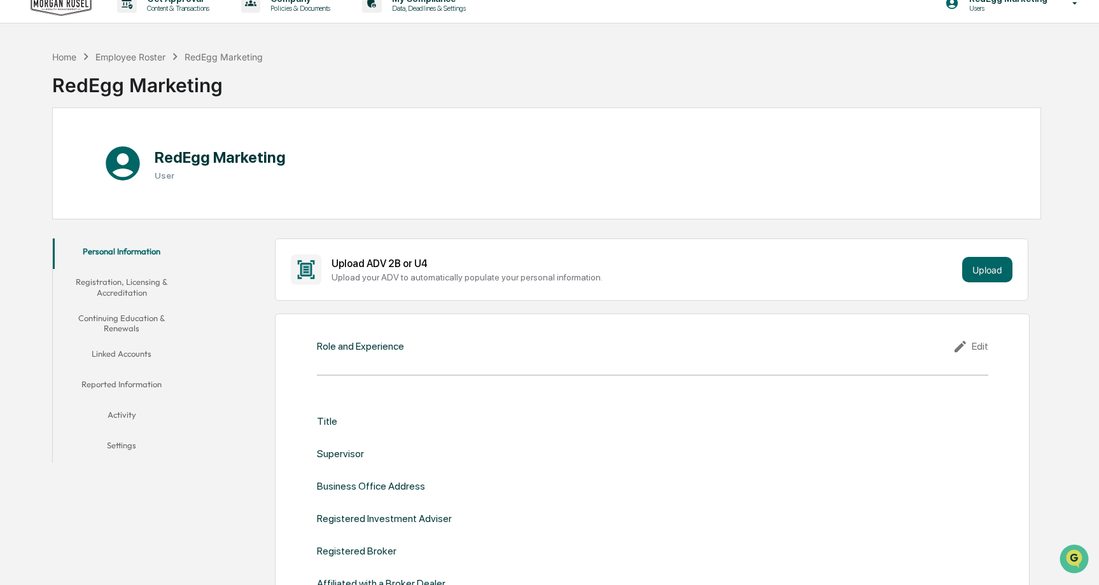
click at [113, 279] on button "Registration, Licensing & Accreditation" at bounding box center [122, 287] width 138 height 36
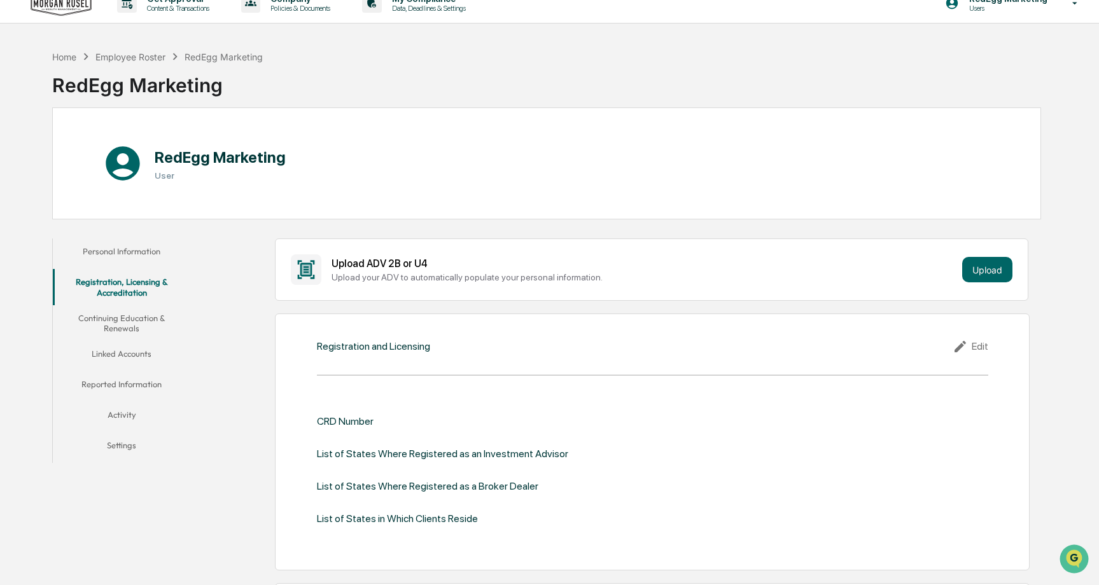
click at [111, 312] on button "Continuing Education & Renewals" at bounding box center [122, 323] width 138 height 36
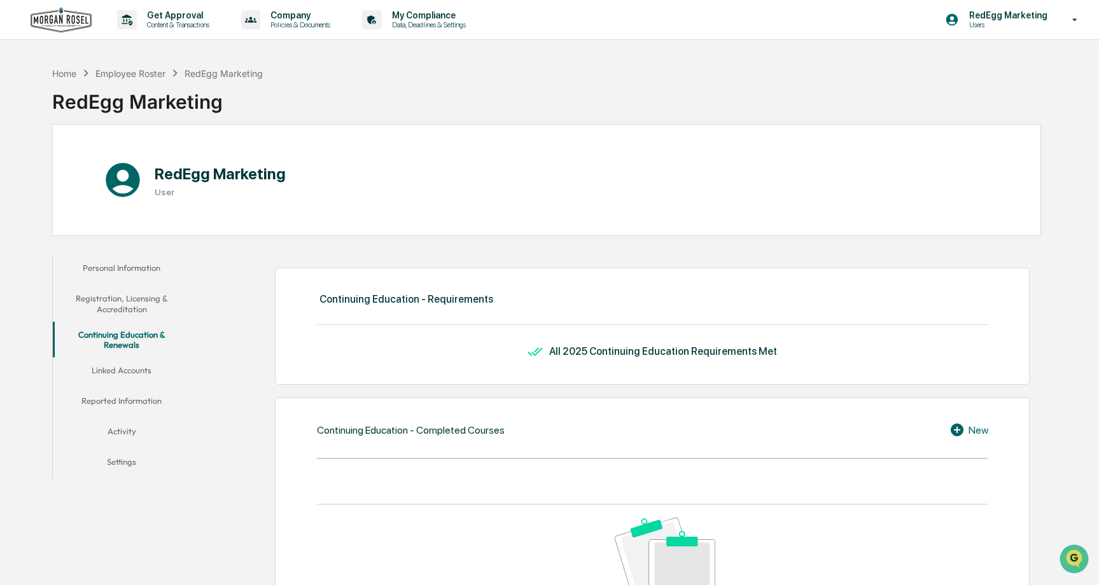
click at [122, 365] on button "Linked Accounts" at bounding box center [122, 373] width 138 height 31
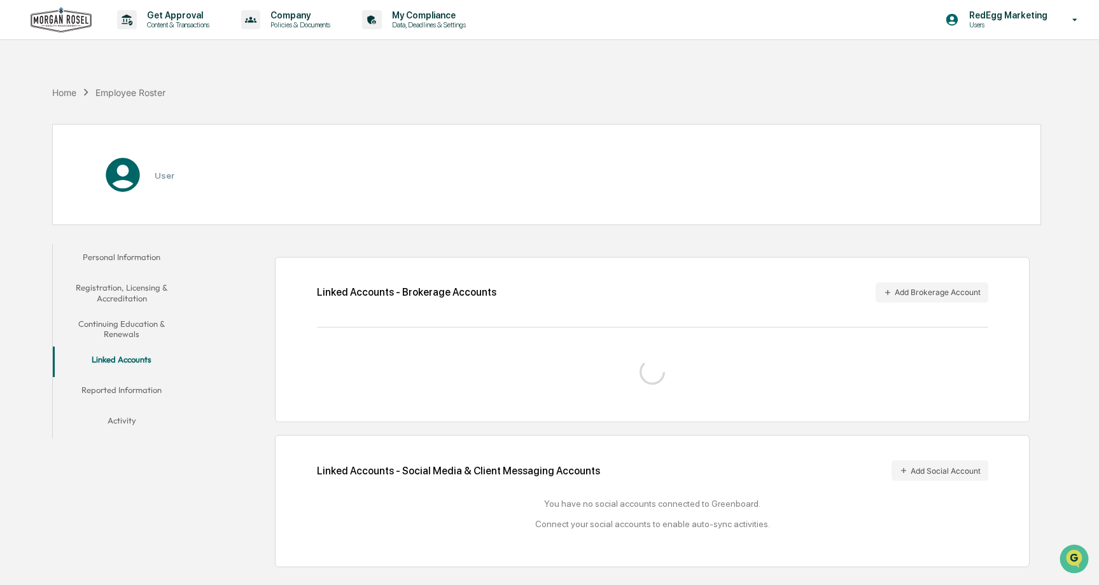
click at [121, 386] on div "Personal Information Registration, Licensing & Accreditation Continuing Educati…" at bounding box center [122, 341] width 138 height 194
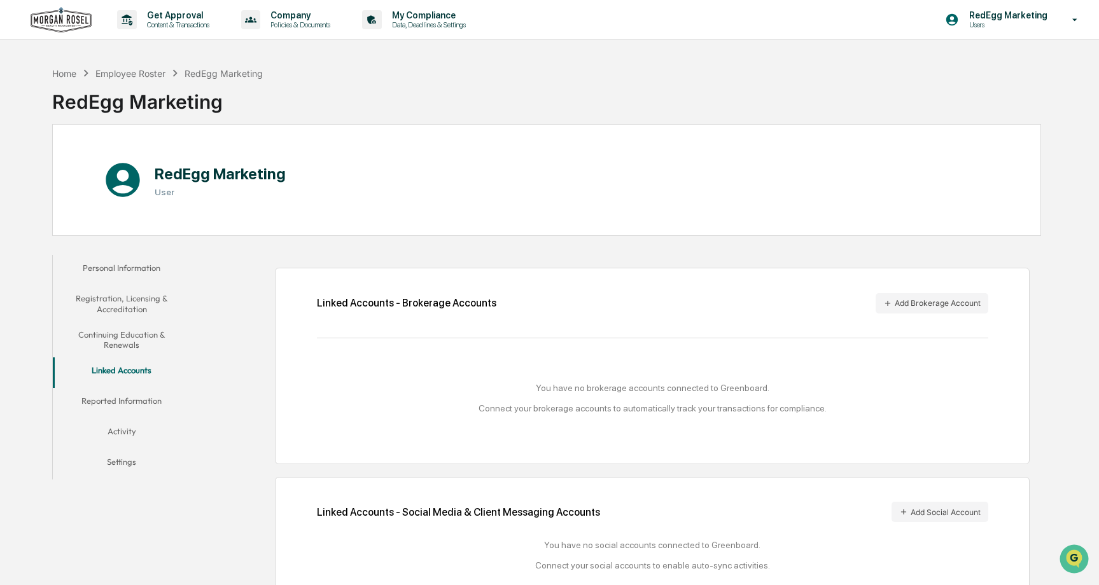
click at [118, 433] on button "Activity" at bounding box center [122, 434] width 138 height 31
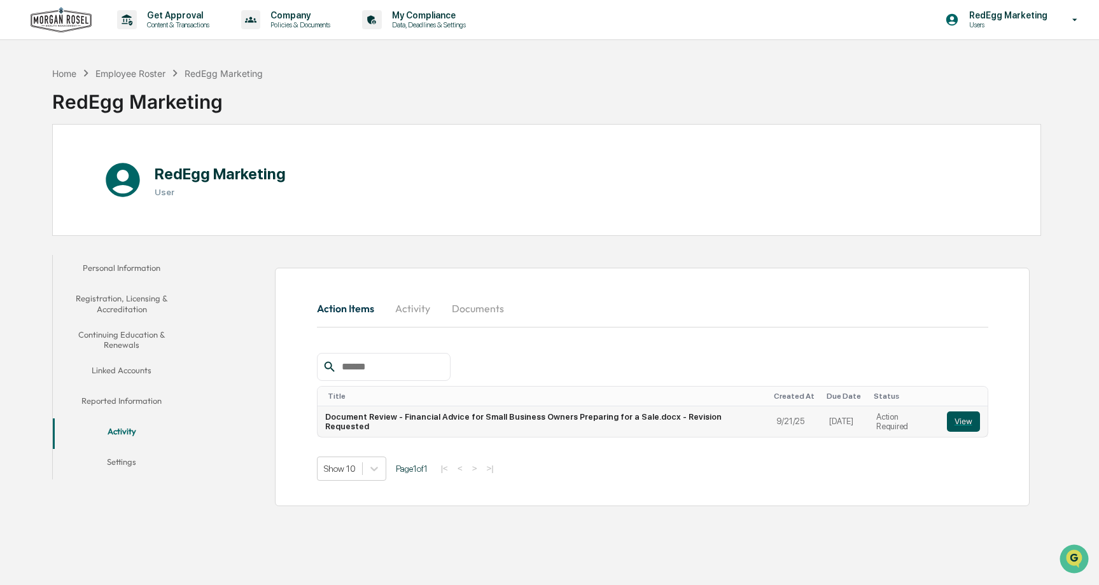
click at [972, 421] on button "View" at bounding box center [963, 422] width 33 height 20
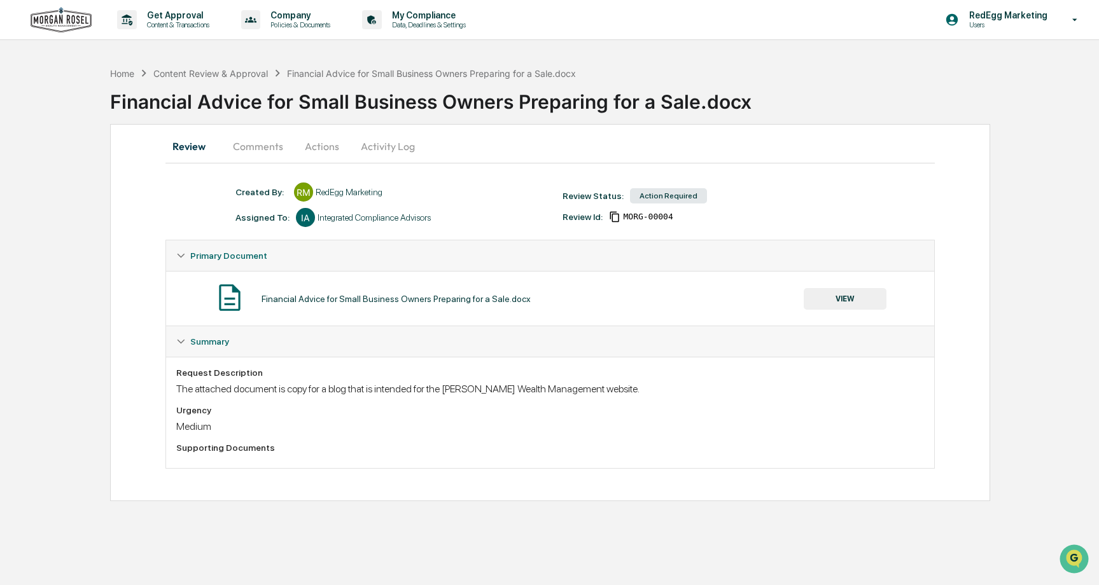
click at [667, 204] on div "Review Status: Action Required" at bounding box center [719, 196] width 327 height 18
click at [643, 222] on div "Created By: ‎ ‎ RM RedEgg Marketing Assigned To: IA Integrated Compliance Advis…" at bounding box center [556, 205] width 655 height 45
drag, startPoint x: 601, startPoint y: 351, endPoint x: 467, endPoint y: 270, distance: 156.5
click at [601, 351] on div "Summary" at bounding box center [550, 341] width 768 height 31
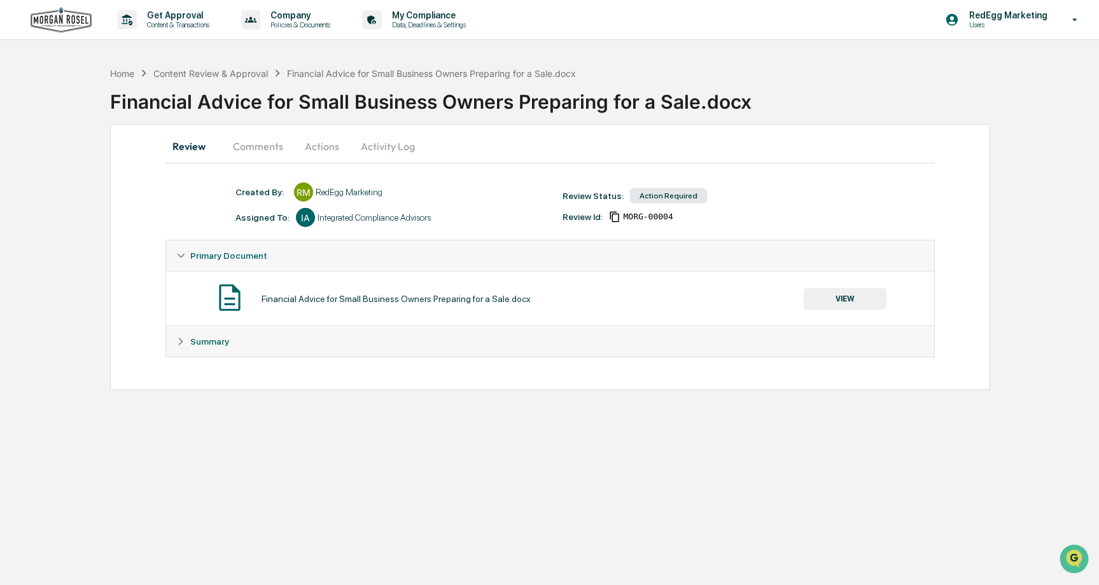
click at [747, 358] on div "Created By: ‎ ‎ RM RedEgg Marketing Assigned To: IA Integrated Compliance Advis…" at bounding box center [549, 283] width 769 height 200
click at [830, 296] on button "VIEW" at bounding box center [845, 299] width 83 height 22
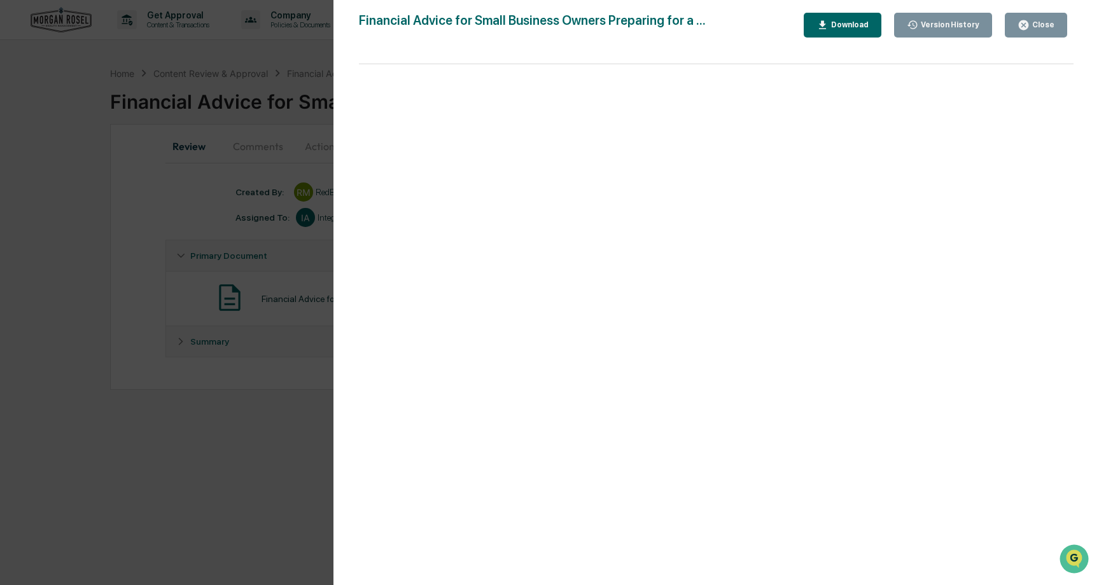
click at [834, 29] on div "Download" at bounding box center [848, 24] width 40 height 9
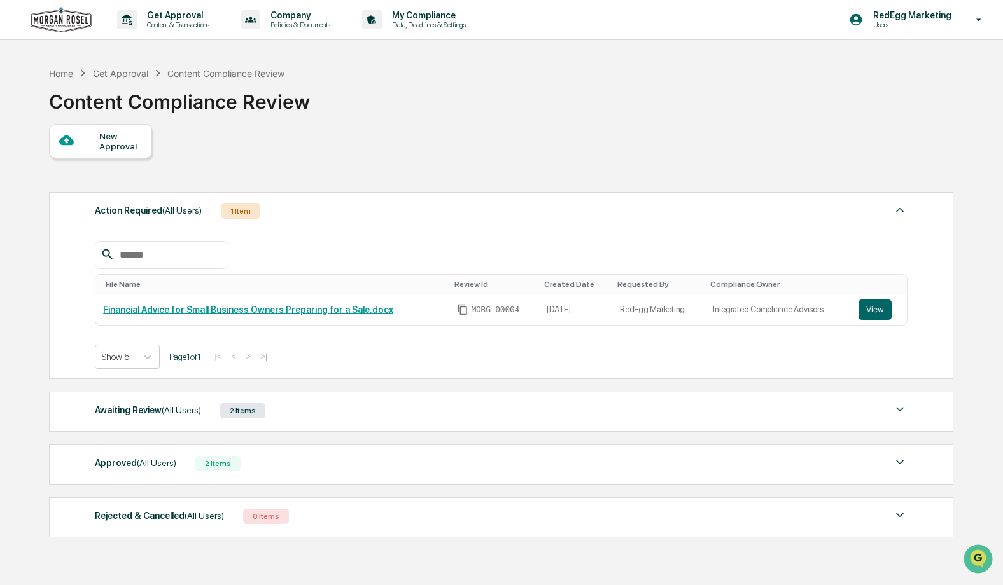
click at [311, 459] on div "Approved (All Users) 2 Items" at bounding box center [501, 464] width 812 height 18
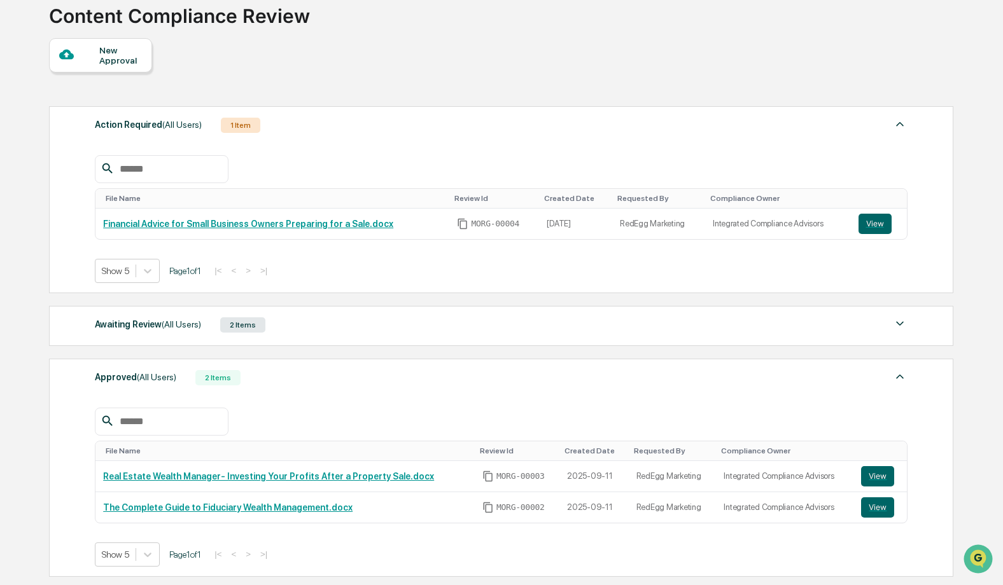
scroll to position [88, 0]
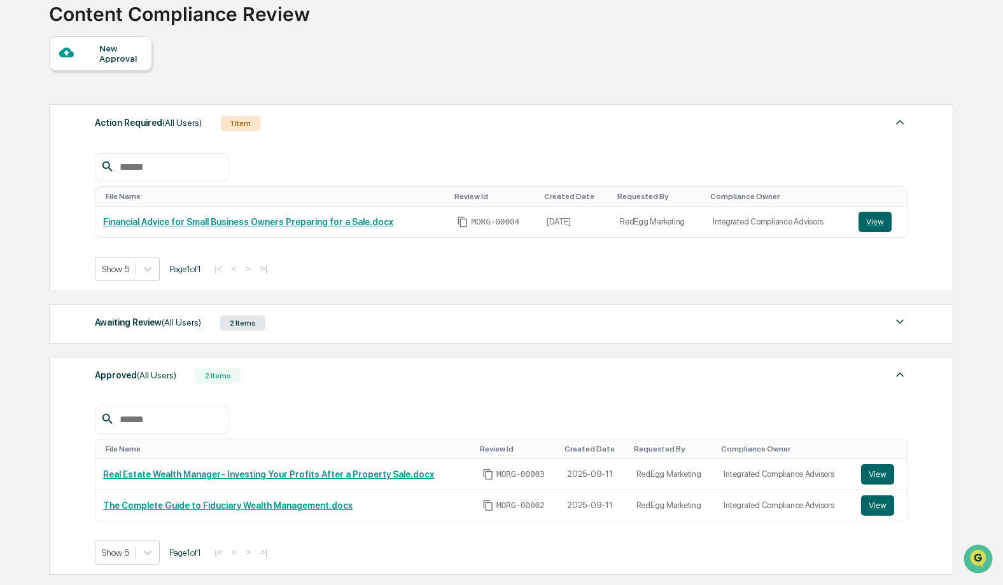
drag, startPoint x: 321, startPoint y: 326, endPoint x: 322, endPoint y: 337, distance: 10.8
click at [321, 326] on div "Awaiting Review (All Users) 2 Items" at bounding box center [501, 323] width 812 height 18
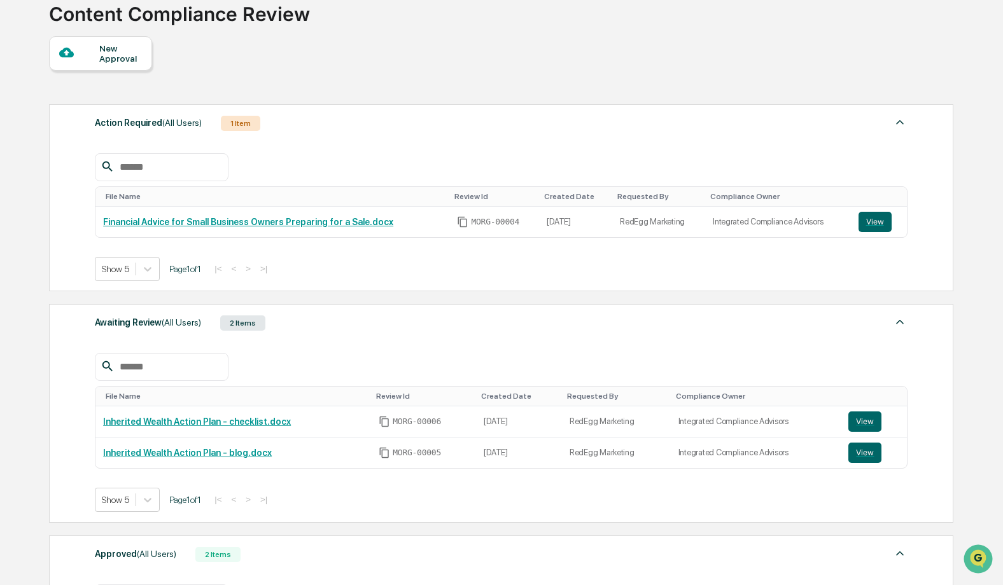
scroll to position [80, 0]
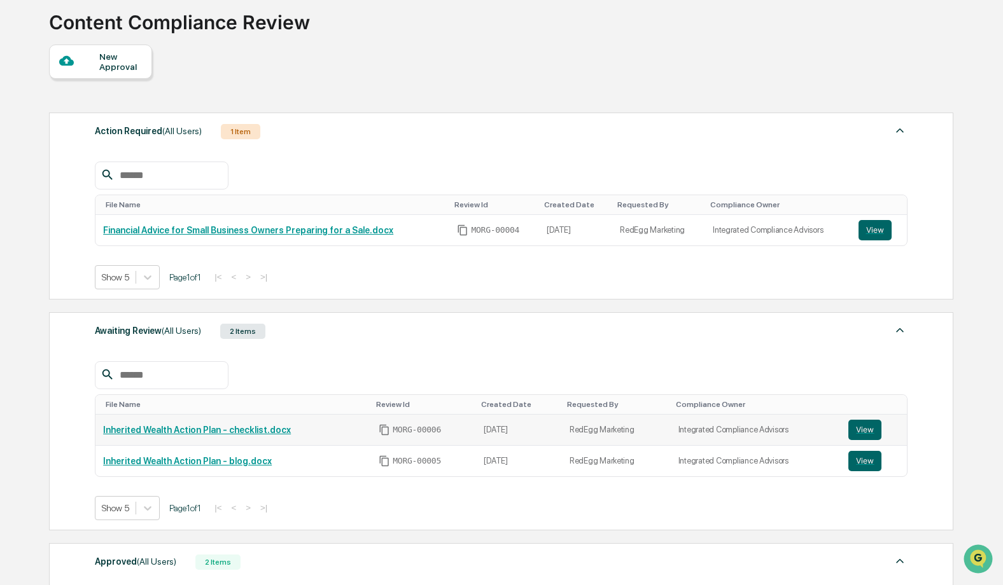
click at [227, 434] on link "Inherited Wealth Action Plan - checklist.docx" at bounding box center [197, 430] width 188 height 10
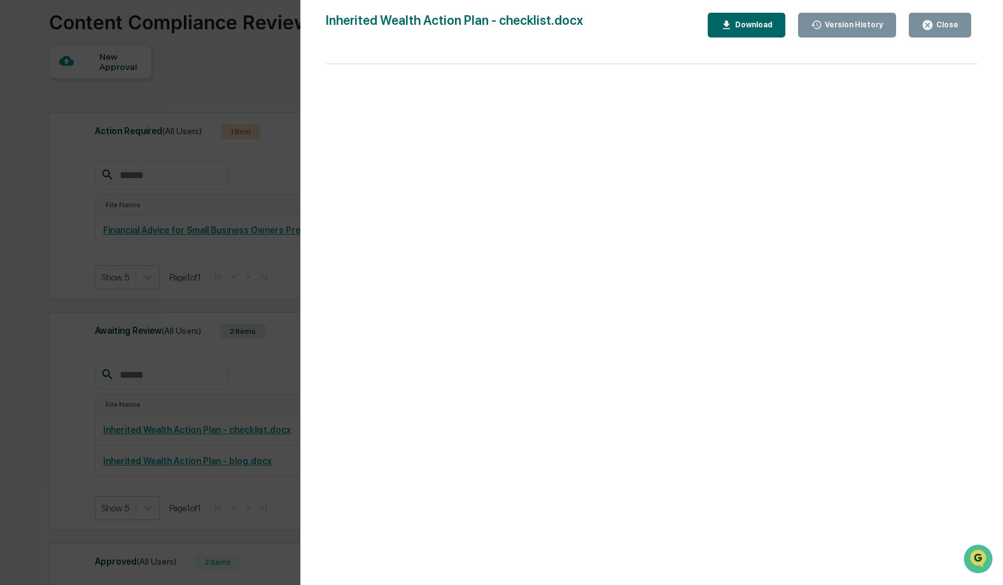
click at [745, 28] on div "Download" at bounding box center [752, 24] width 40 height 9
click at [968, 22] on button "Close" at bounding box center [940, 25] width 62 height 25
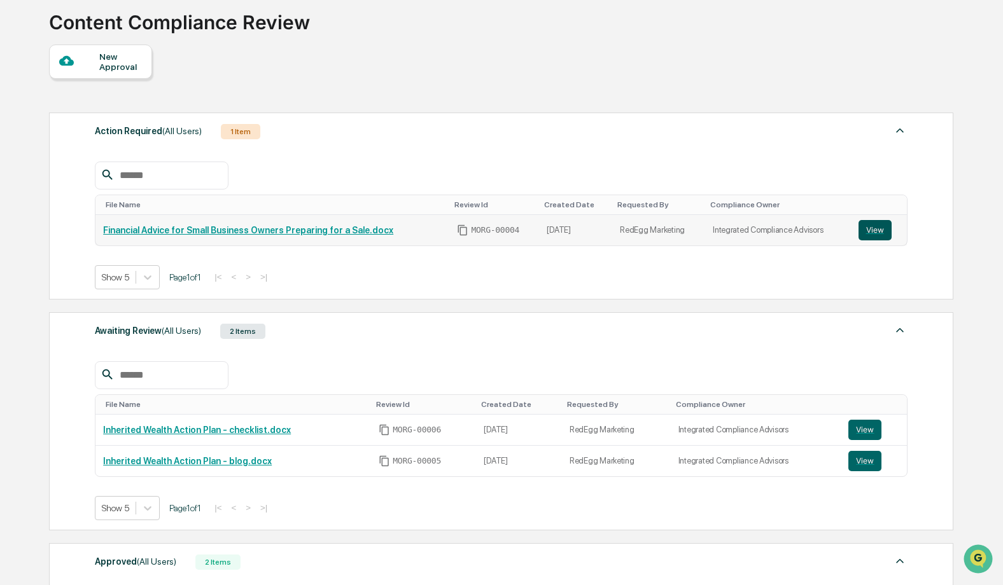
click at [863, 231] on button "View" at bounding box center [874, 230] width 33 height 20
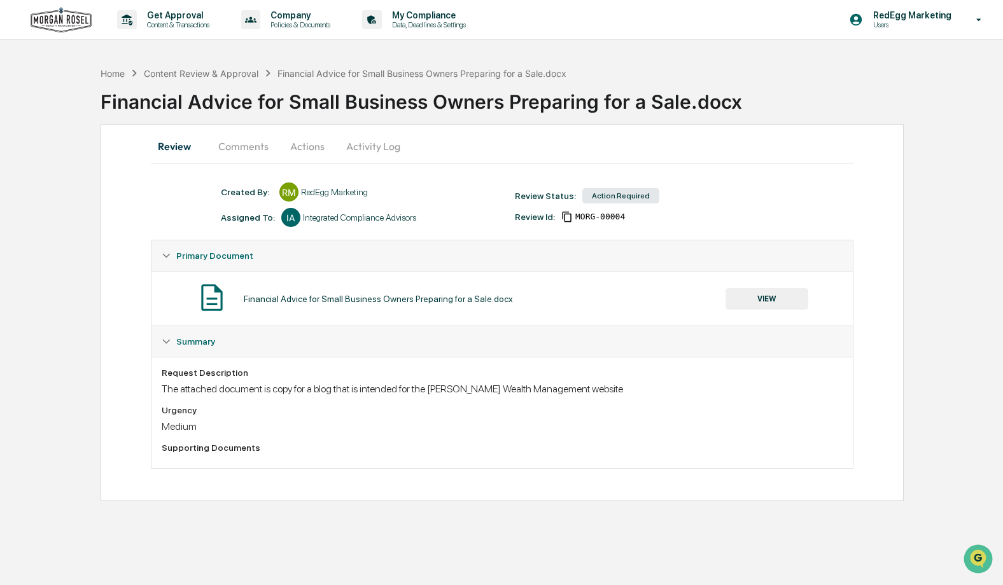
click at [243, 144] on button "Comments" at bounding box center [243, 146] width 71 height 31
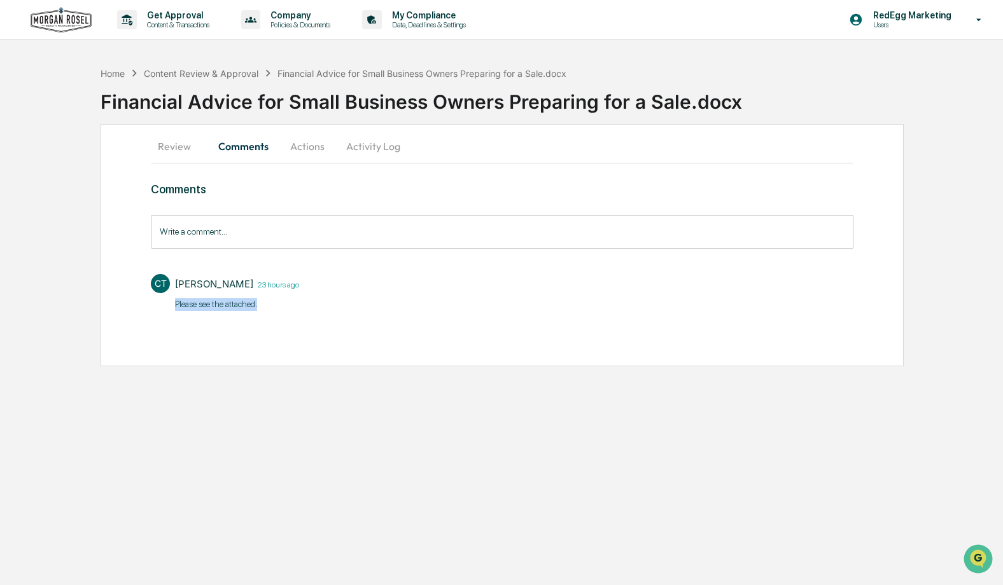
drag, startPoint x: 277, startPoint y: 298, endPoint x: 268, endPoint y: 312, distance: 16.3
click at [237, 310] on div "[PERSON_NAME] 23 hours ago ​Please see the attached." at bounding box center [237, 294] width 124 height 41
click at [272, 312] on div "[PERSON_NAME] 23 hours ago ​Please see the attached." at bounding box center [237, 294] width 124 height 41
drag, startPoint x: 265, startPoint y: 310, endPoint x: 165, endPoint y: 307, distance: 100.6
click at [165, 307] on div "CT [PERSON_NAME] 23 hours ago ​Please see the attached." at bounding box center [502, 291] width 702 height 47
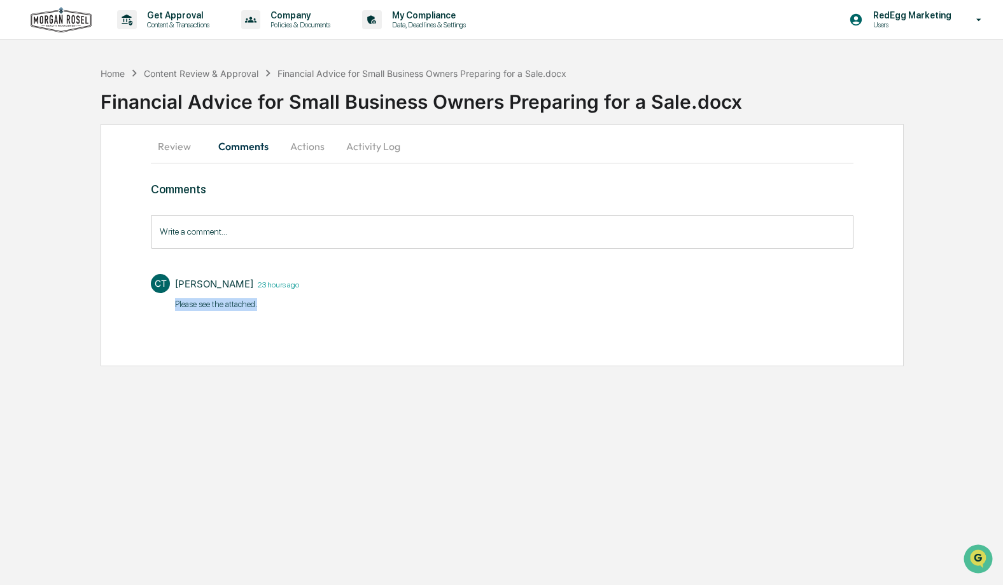
copy p "​Please see the attached."
drag, startPoint x: 370, startPoint y: 302, endPoint x: 424, endPoint y: 270, distance: 63.3
click at [371, 300] on div "CT [PERSON_NAME] 23 hours ago ​Please see the attached." at bounding box center [502, 291] width 702 height 47
click at [165, 146] on button "Review" at bounding box center [179, 146] width 57 height 31
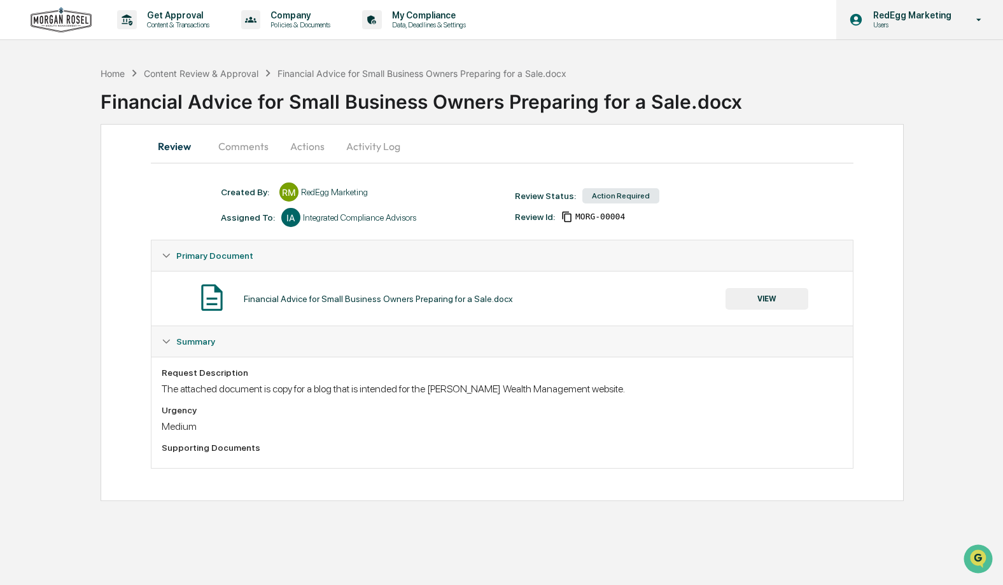
click at [971, 18] on icon at bounding box center [979, 20] width 22 height 12
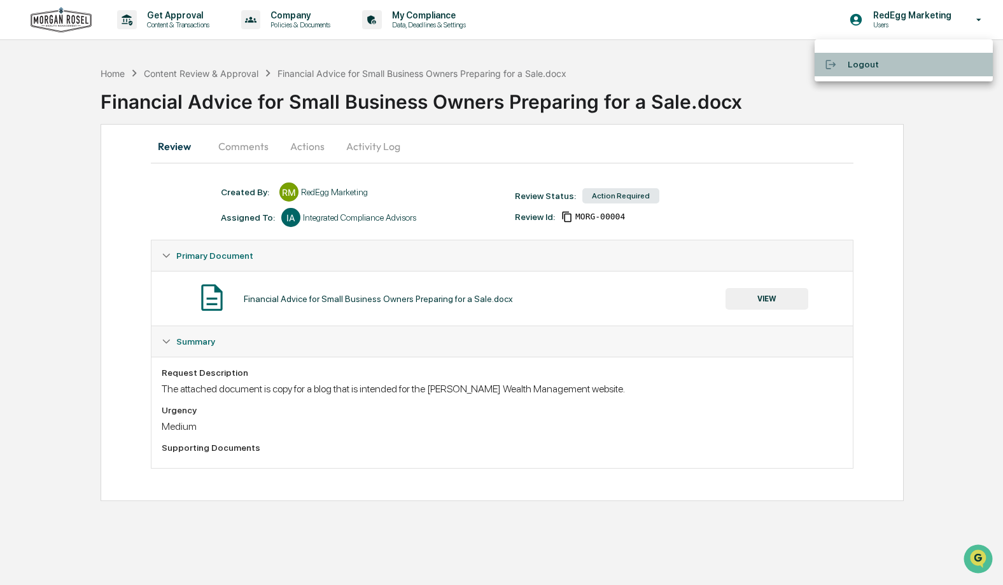
click at [887, 64] on li "Logout" at bounding box center [903, 65] width 178 height 24
